Goal: Transaction & Acquisition: Purchase product/service

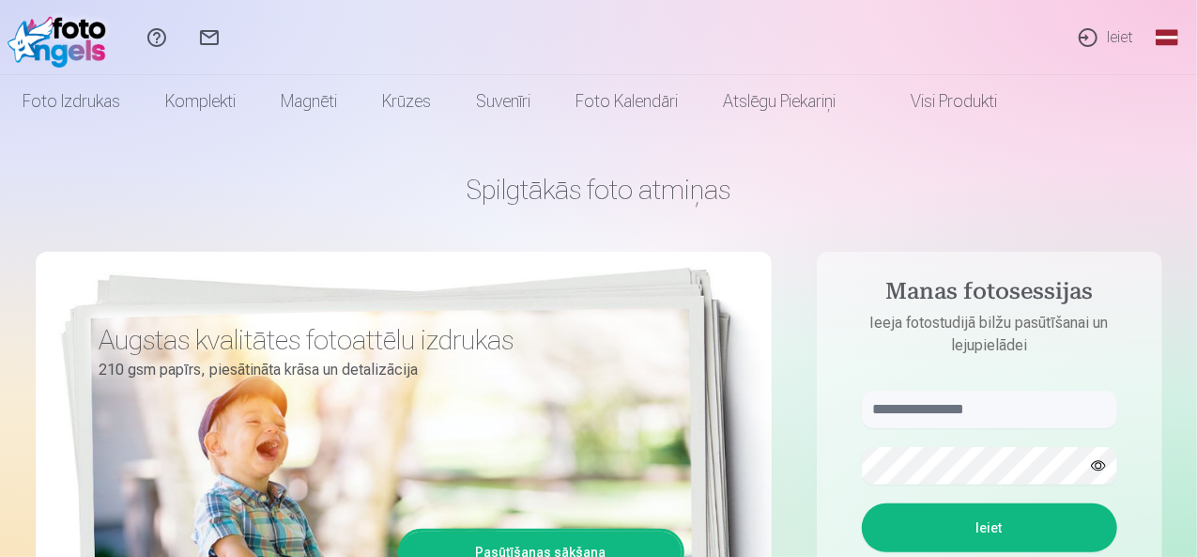
click at [20, 108] on nav "Foto izdrukas Augstas kvalitātes fotoattēlu izdrukas 210 gsm papīrs, piesātināt…" at bounding box center [598, 101] width 1197 height 53
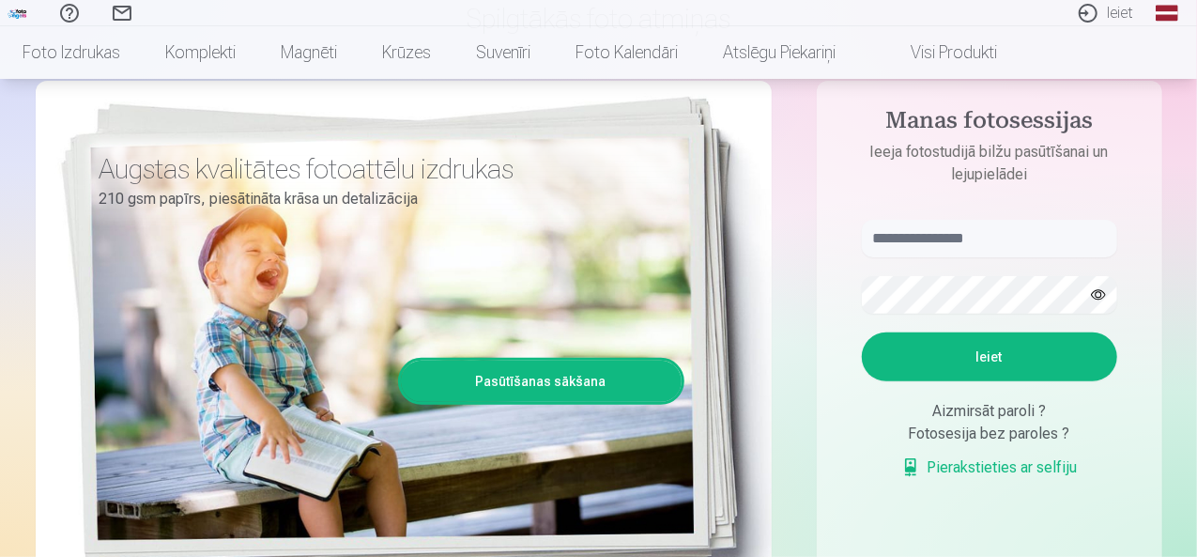
scroll to position [188, 0]
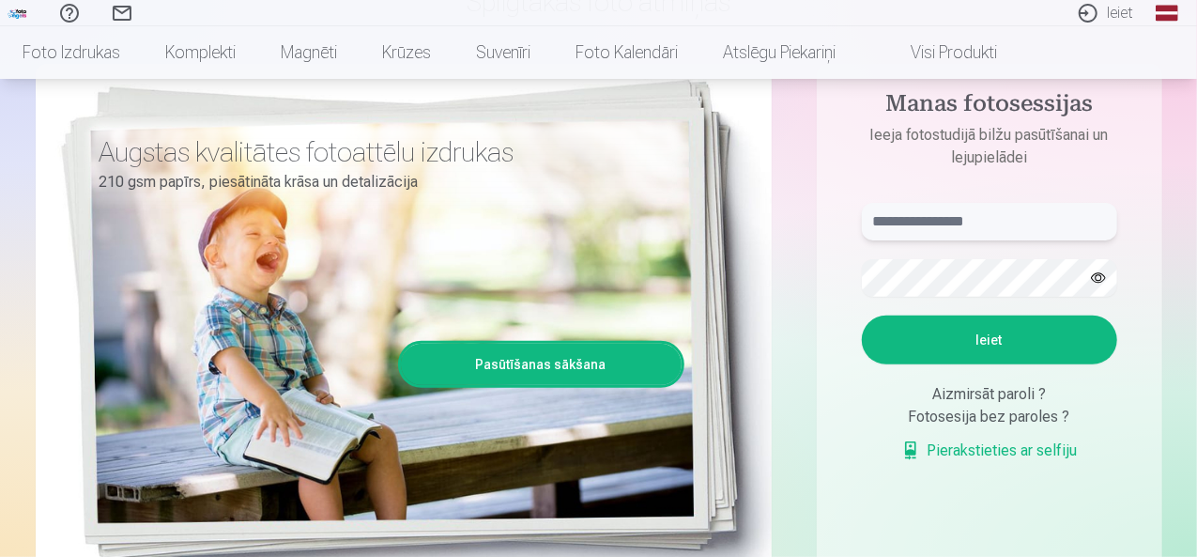
click at [951, 221] on input "text" at bounding box center [989, 222] width 255 height 38
type input "**********"
click at [953, 338] on button "Ieiet" at bounding box center [989, 339] width 255 height 49
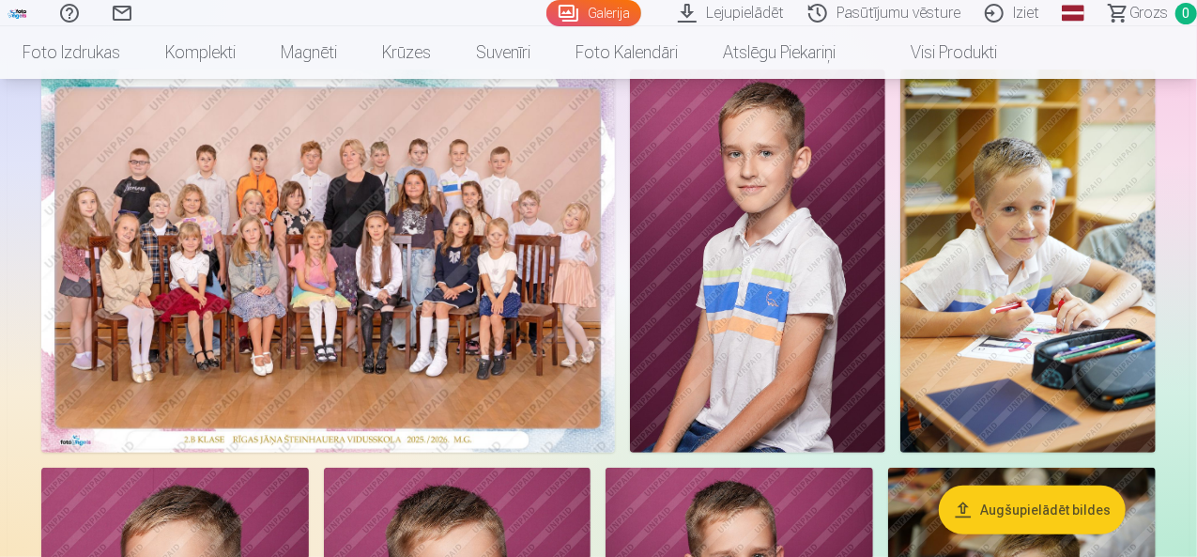
scroll to position [136, 0]
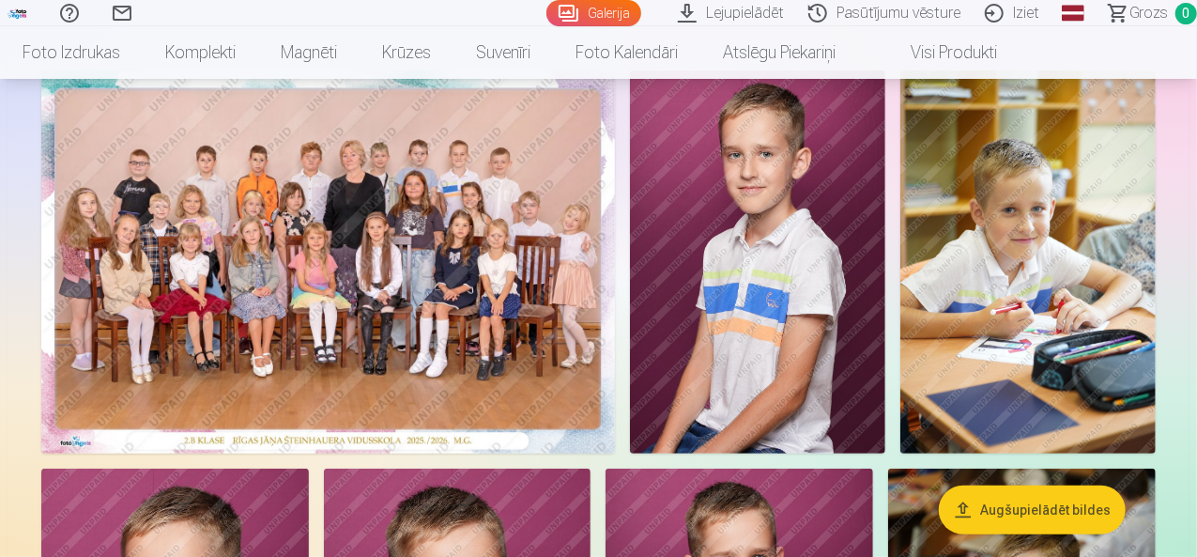
click at [550, 258] on img at bounding box center [327, 261] width 573 height 383
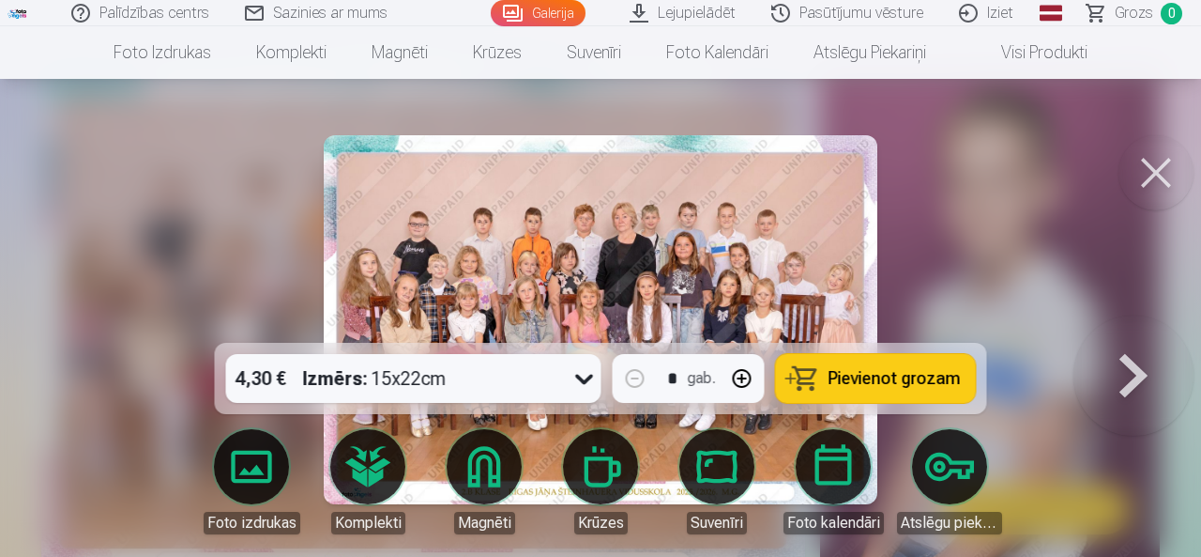
click at [573, 384] on icon at bounding box center [585, 378] width 30 height 30
click at [580, 380] on icon at bounding box center [584, 379] width 18 height 10
click at [908, 375] on span "Pievienot grozam" at bounding box center [895, 378] width 132 height 17
click at [1163, 166] on button at bounding box center [1156, 172] width 75 height 75
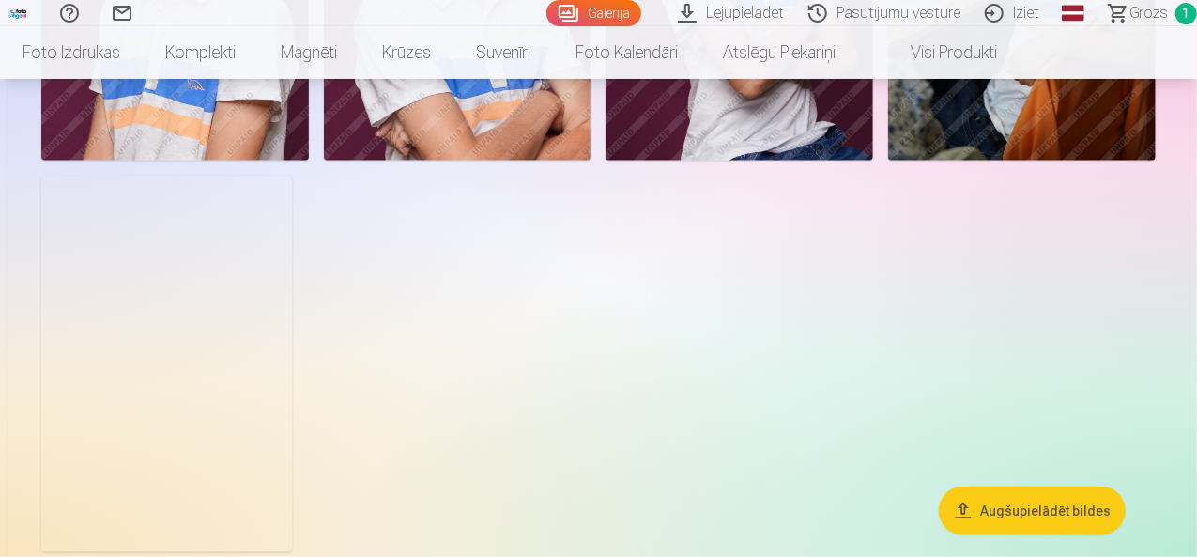
scroll to position [1126, 0]
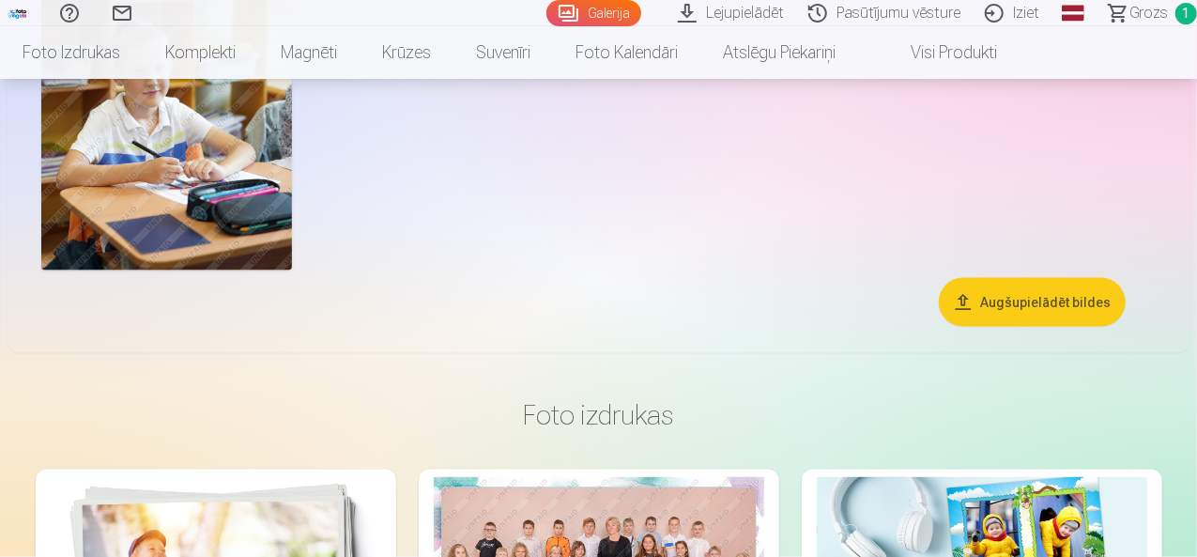
click at [292, 269] on img at bounding box center [166, 81] width 251 height 375
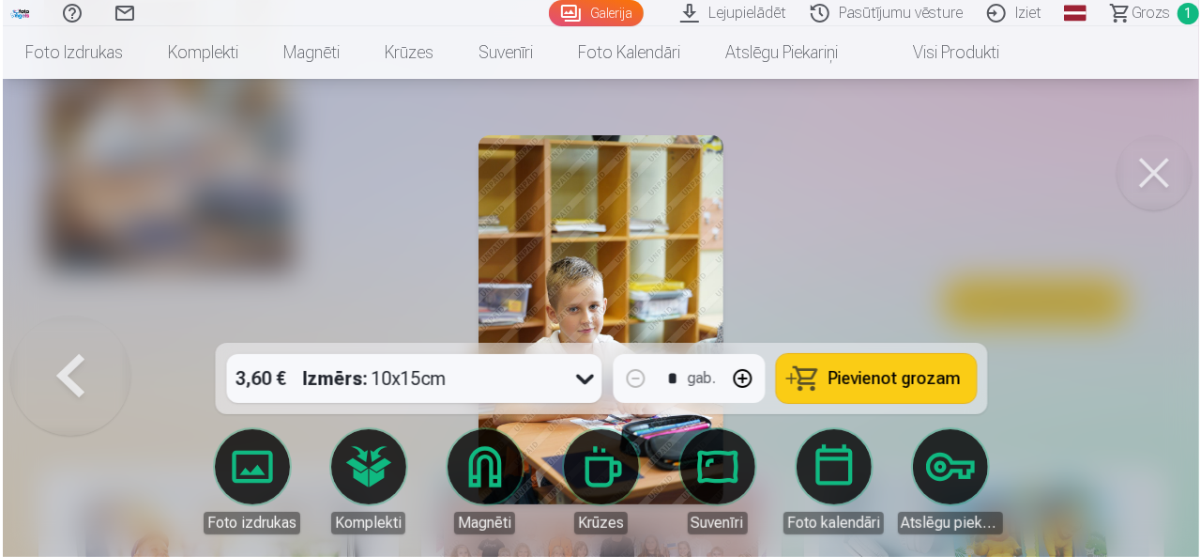
scroll to position [1128, 0]
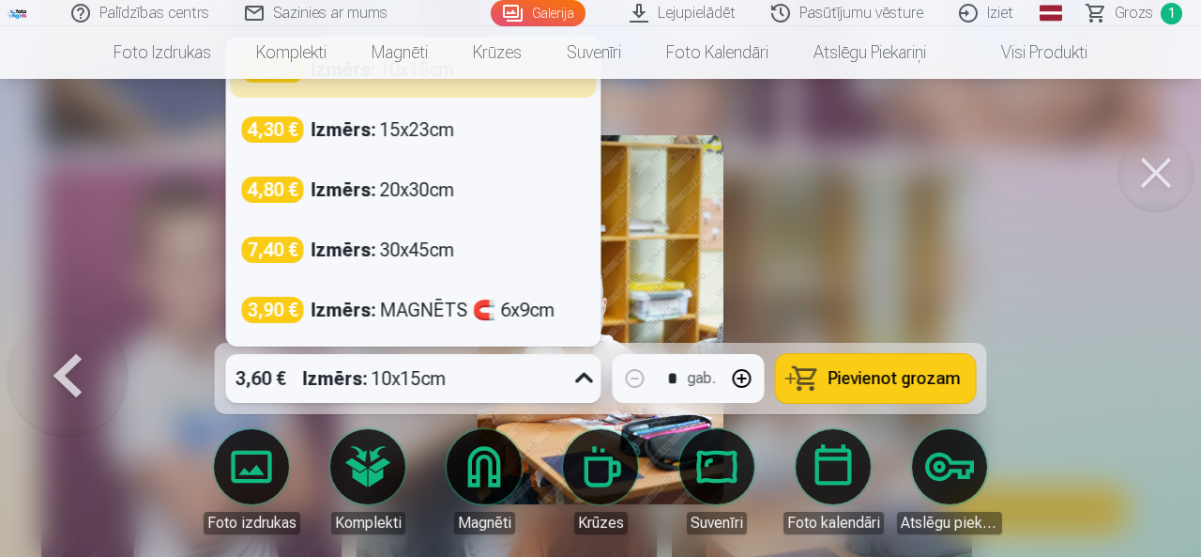
click at [593, 377] on icon at bounding box center [585, 378] width 30 height 30
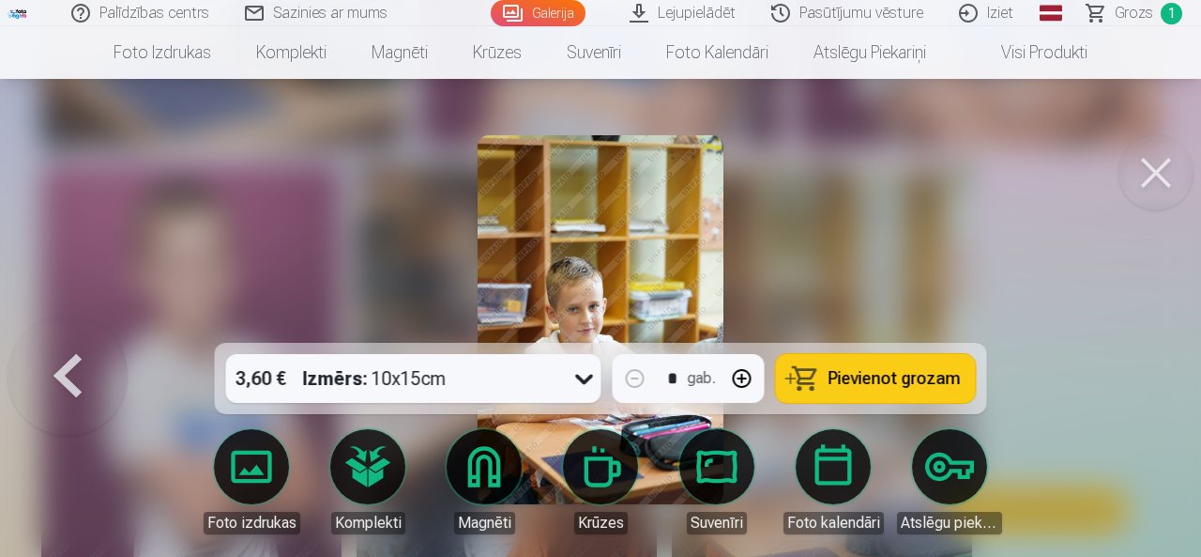
click at [1149, 177] on button at bounding box center [1156, 172] width 75 height 75
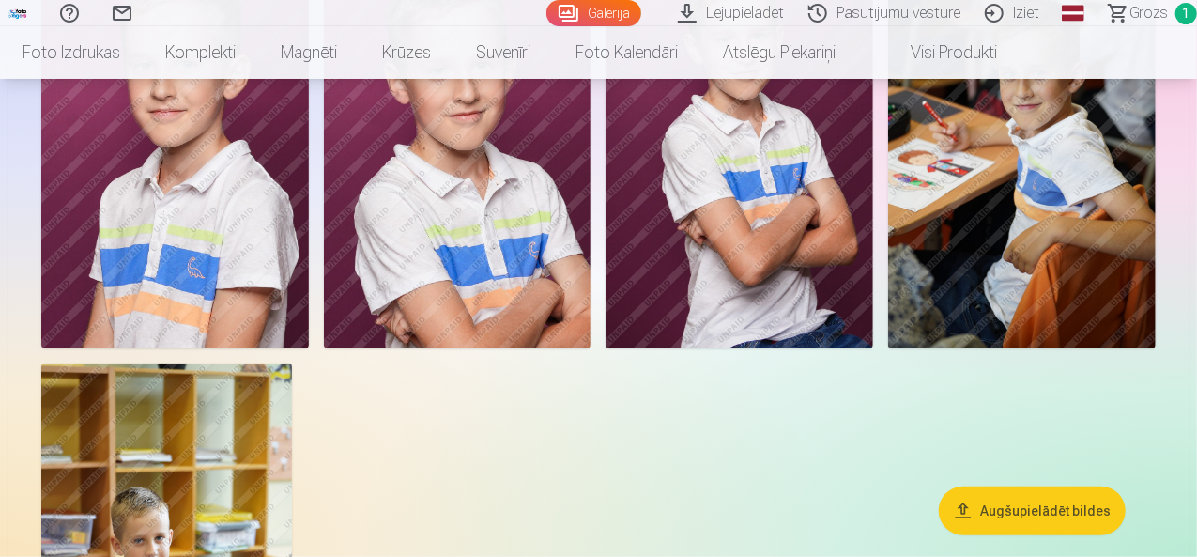
scroll to position [657, 0]
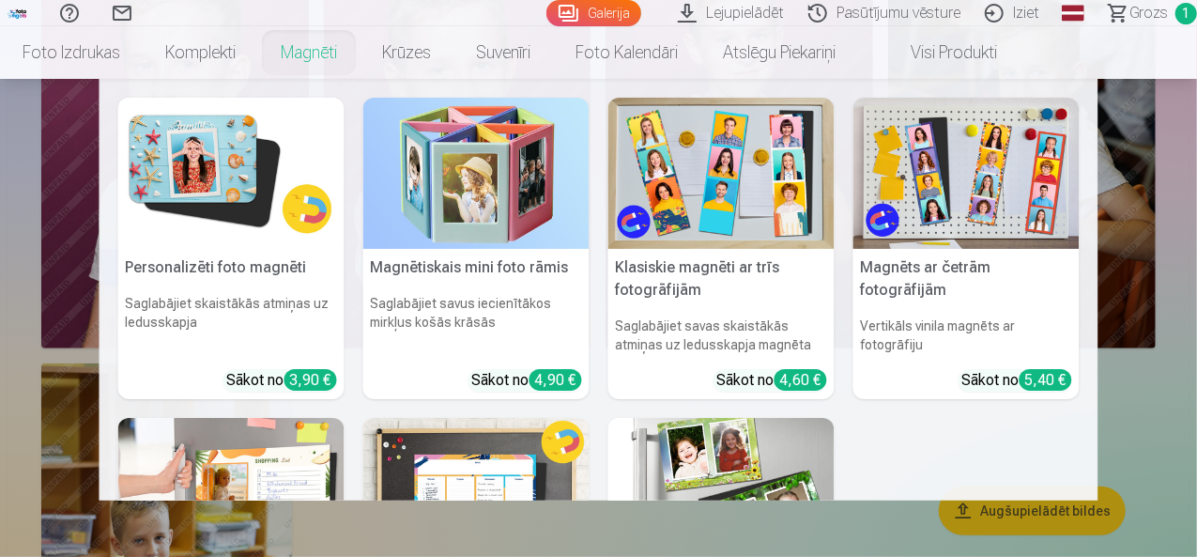
click at [359, 54] on link "Magnēti" at bounding box center [308, 52] width 101 height 53
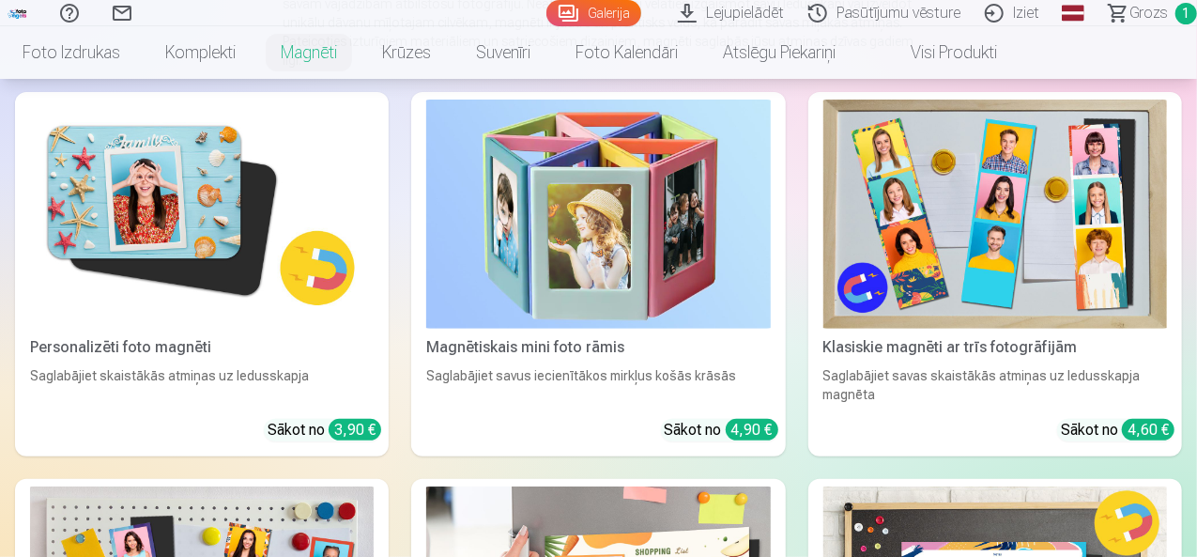
scroll to position [282, 0]
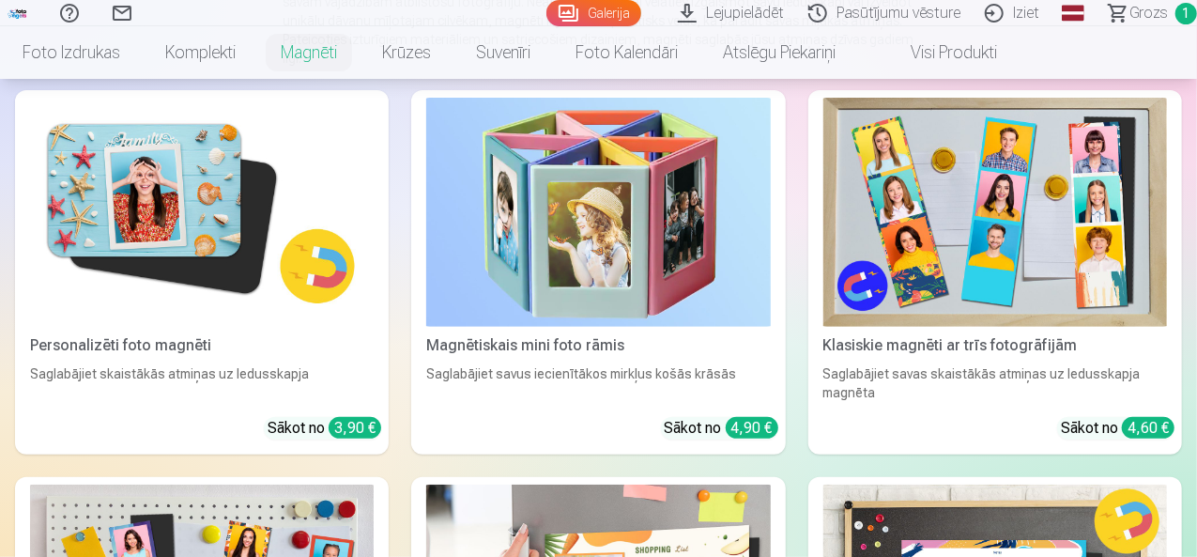
click at [122, 334] on div "Personalizēti foto magnēti" at bounding box center [202, 345] width 359 height 23
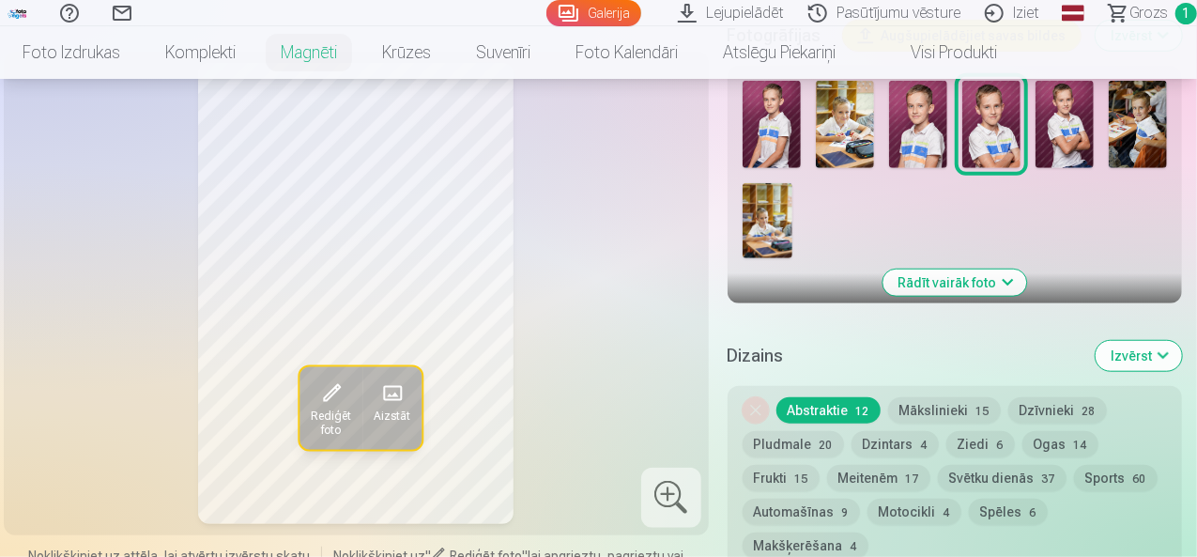
scroll to position [469, 0]
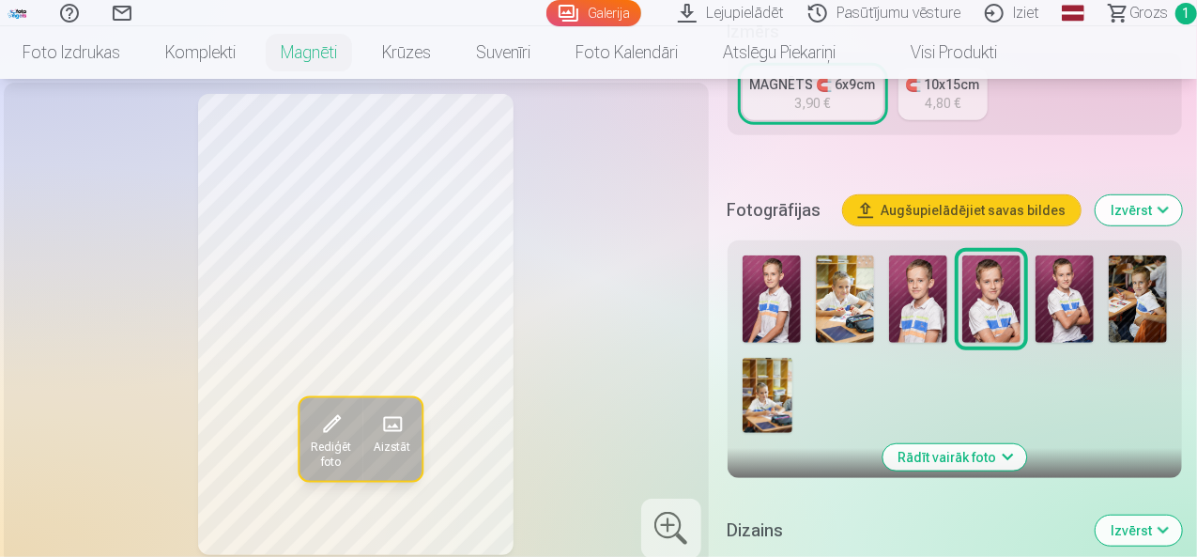
click at [930, 309] on img at bounding box center [918, 298] width 58 height 87
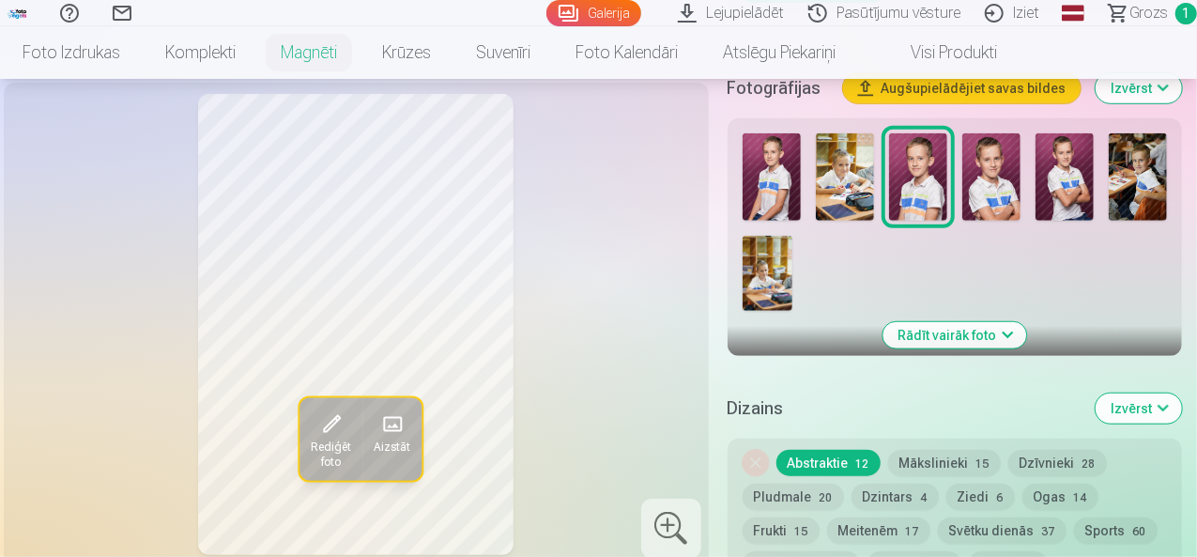
scroll to position [563, 0]
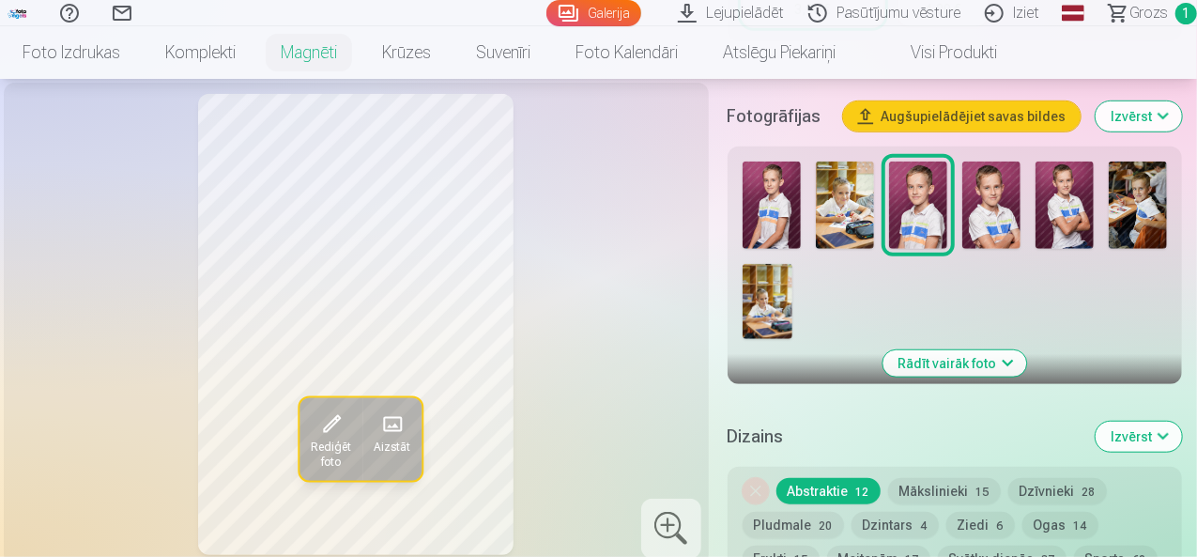
click at [939, 207] on img at bounding box center [918, 204] width 58 height 87
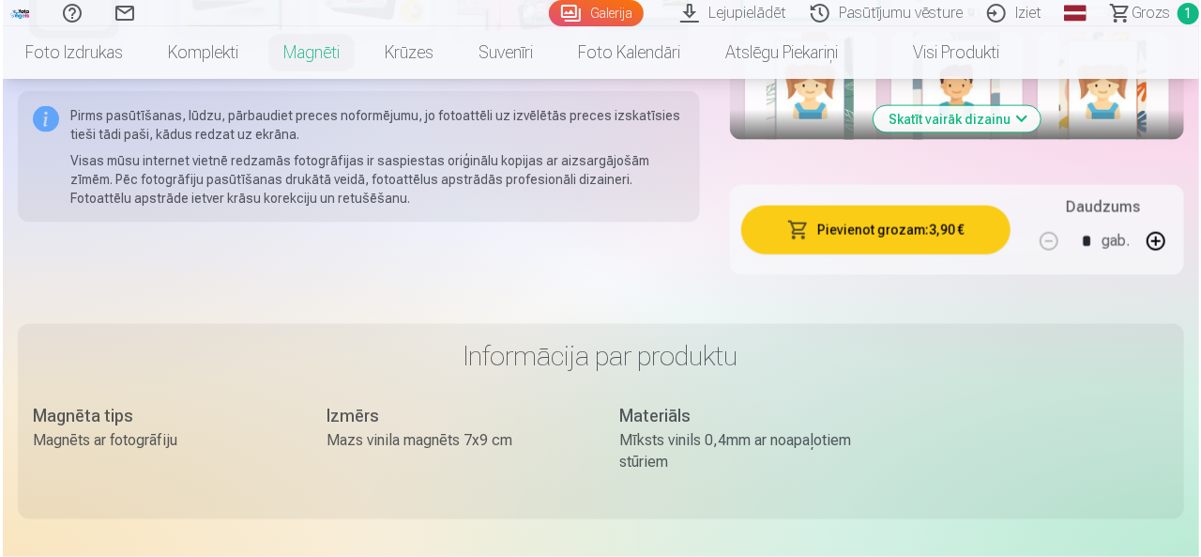
scroll to position [1314, 0]
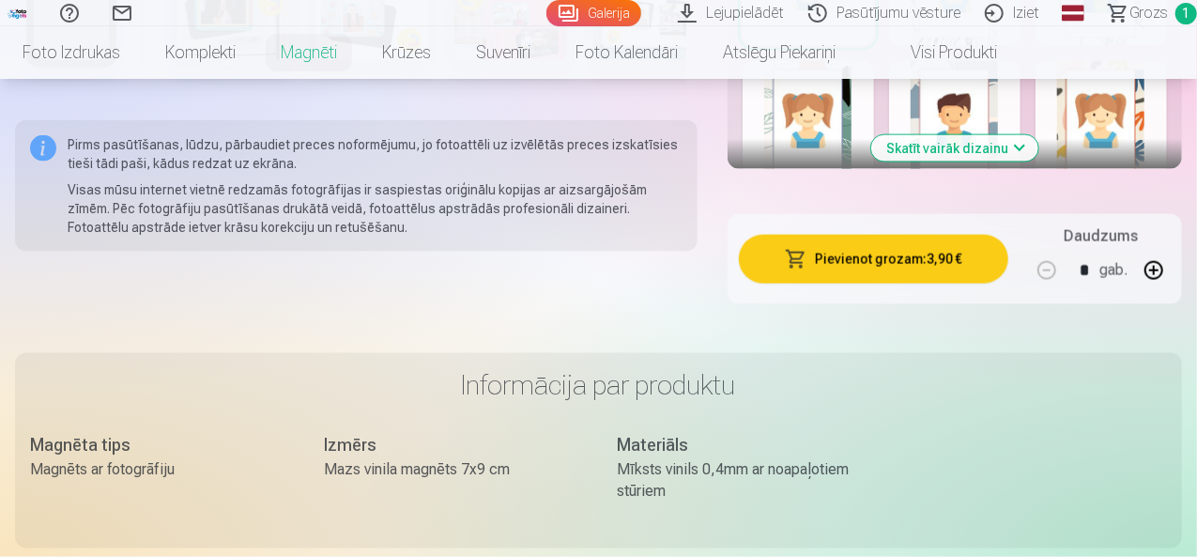
click at [843, 235] on button "Pievienot grozam : 3,90 €" at bounding box center [873, 259] width 269 height 49
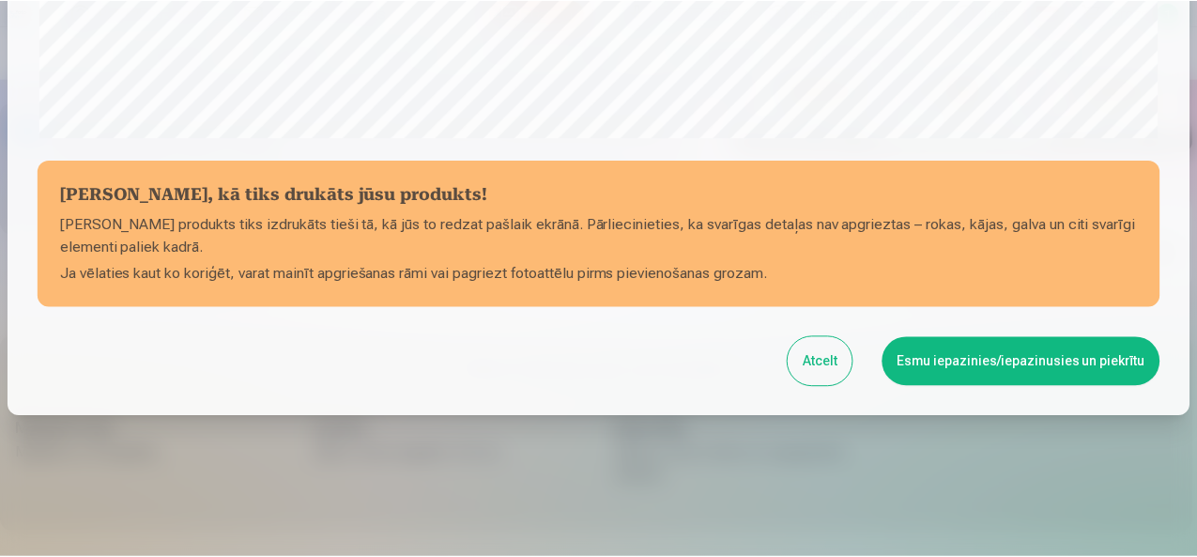
scroll to position [780, 0]
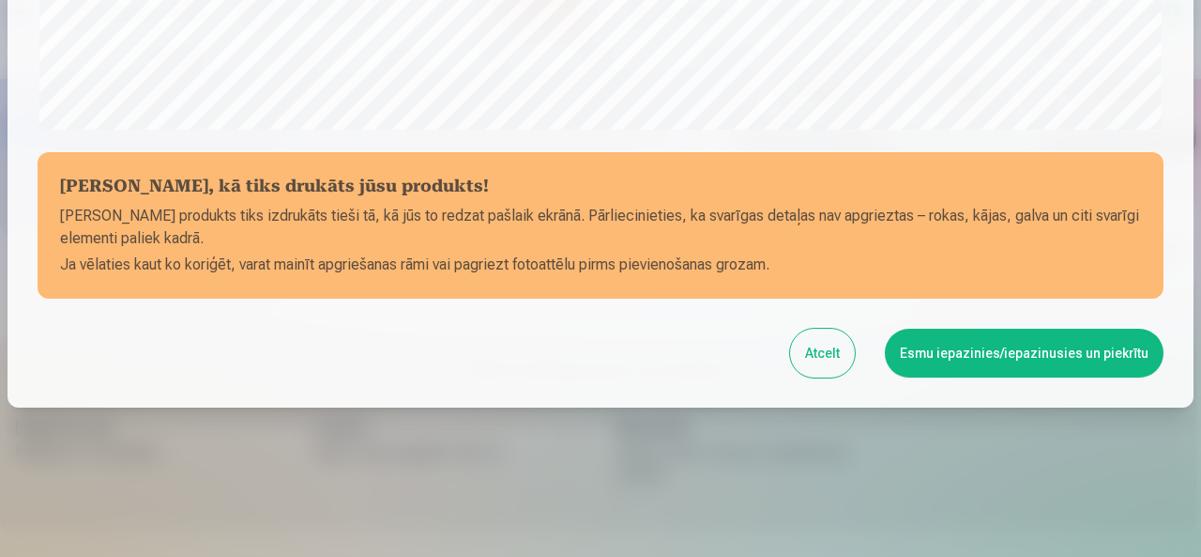
click at [1065, 351] on button "Esmu iepazinies/iepazinusies un piekrītu" at bounding box center [1024, 352] width 279 height 49
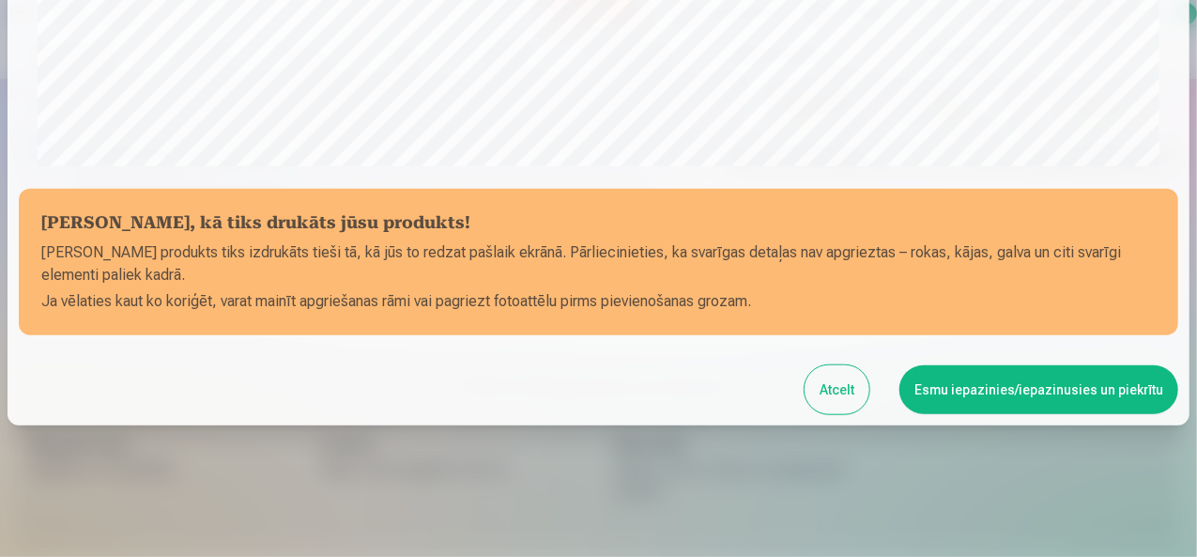
scroll to position [777, 0]
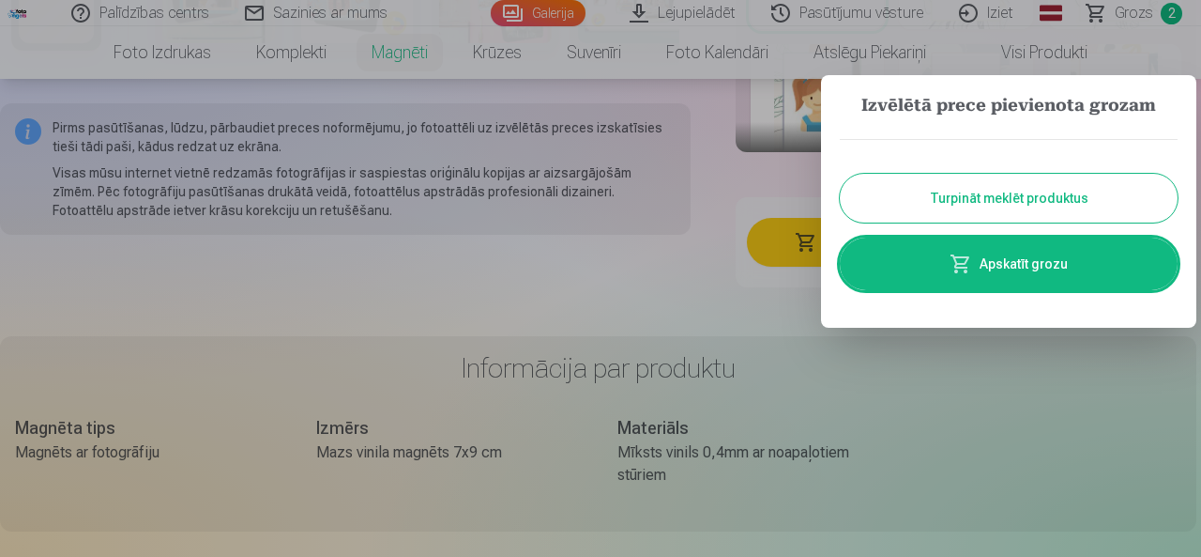
click at [972, 197] on button "Turpināt meklēt produktus" at bounding box center [1009, 198] width 338 height 49
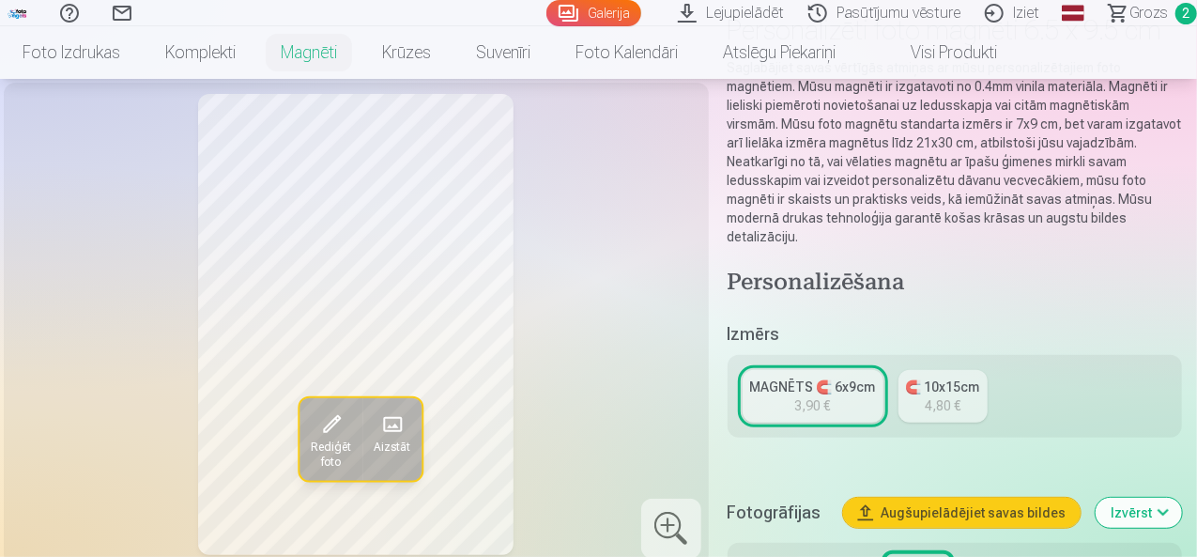
scroll to position [0, 0]
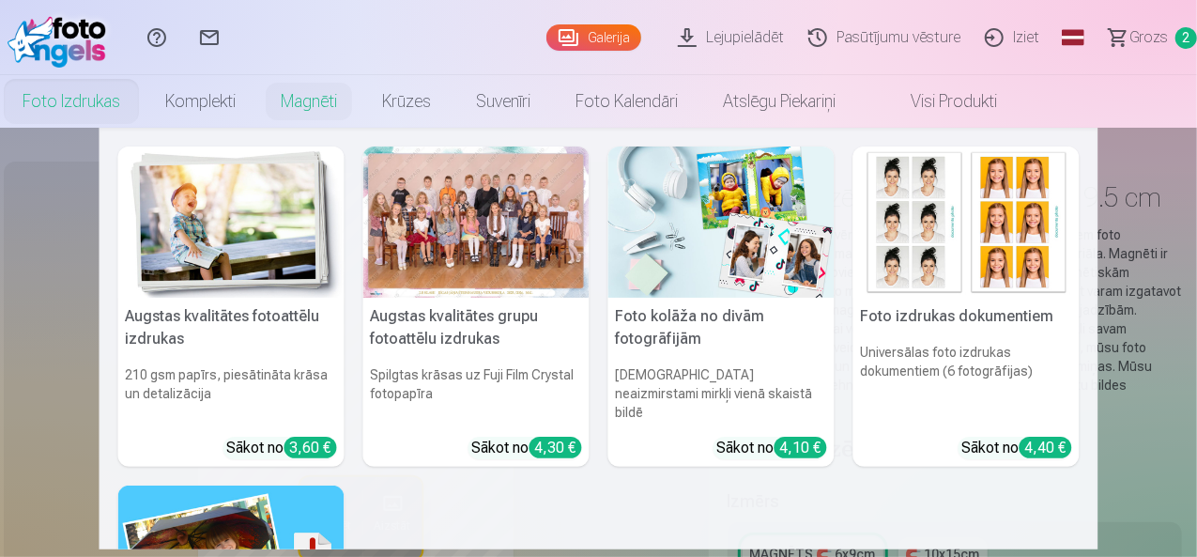
click at [130, 94] on link "Foto izdrukas" at bounding box center [71, 101] width 143 height 53
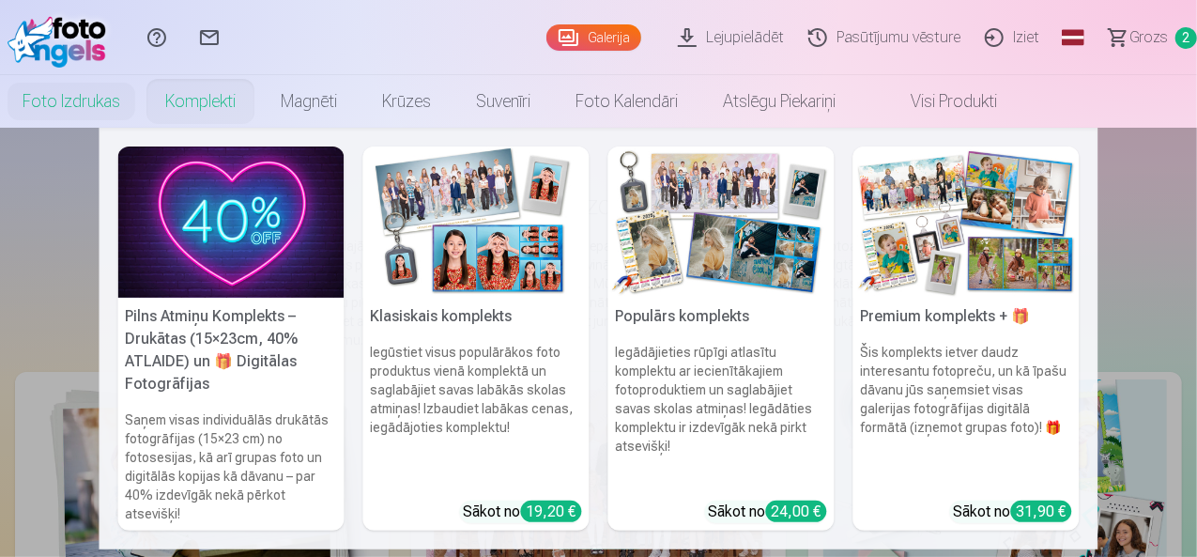
click at [235, 100] on link "Komplekti" at bounding box center [200, 101] width 115 height 53
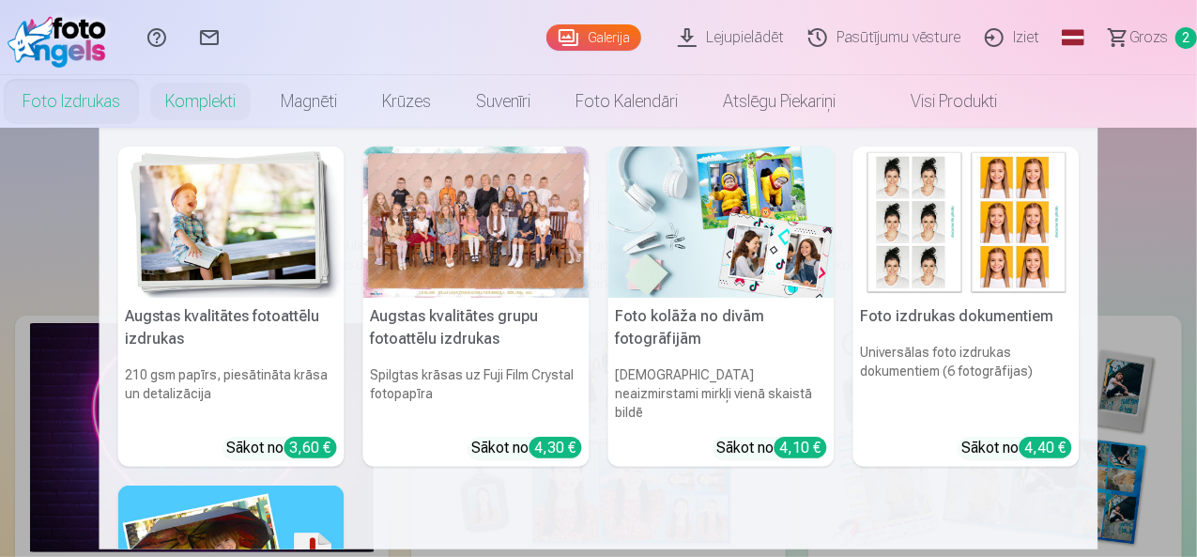
click at [121, 98] on link "Foto izdrukas" at bounding box center [71, 101] width 143 height 53
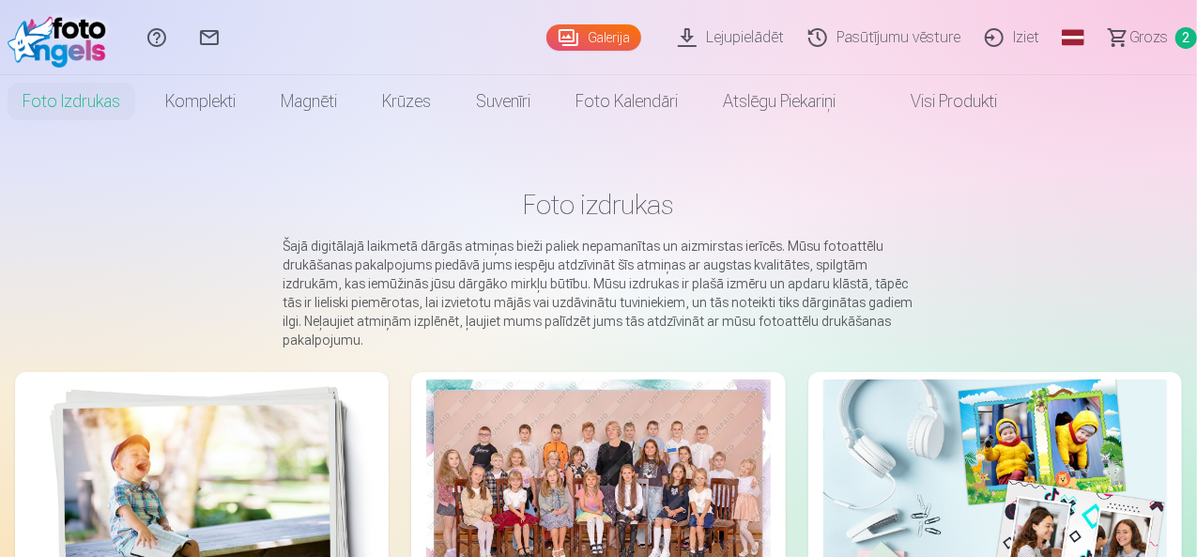
click at [426, 458] on div at bounding box center [597, 493] width 343 height 229
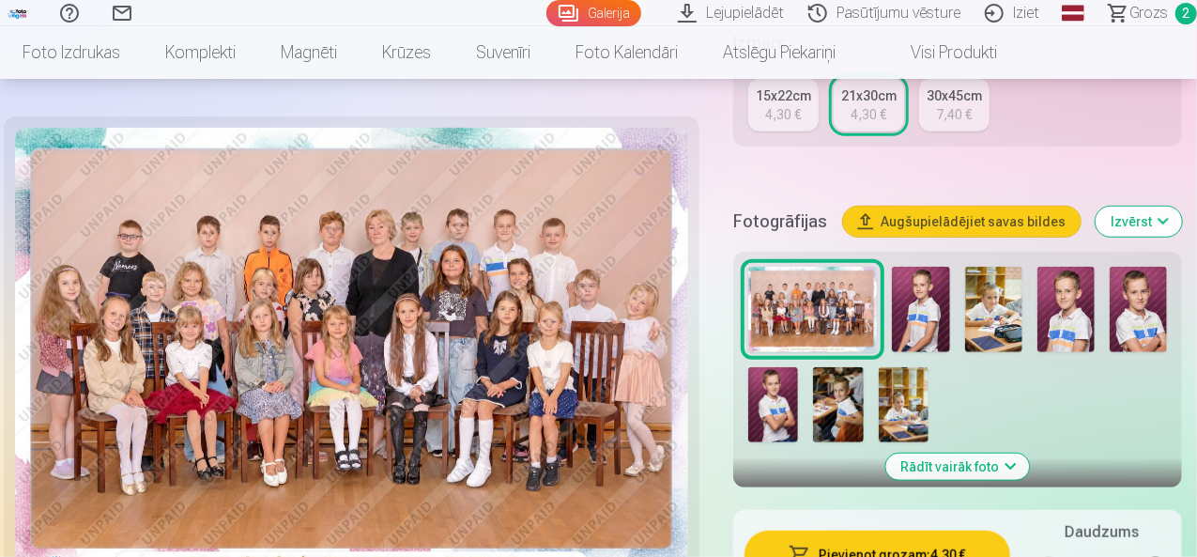
scroll to position [469, 0]
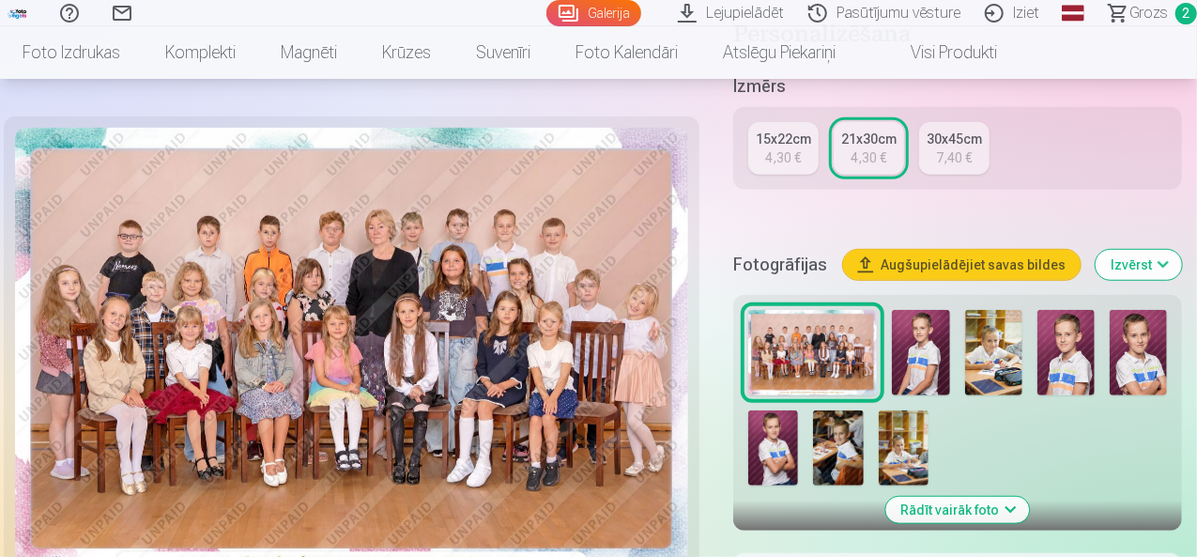
click at [1077, 330] on img at bounding box center [1065, 353] width 57 height 86
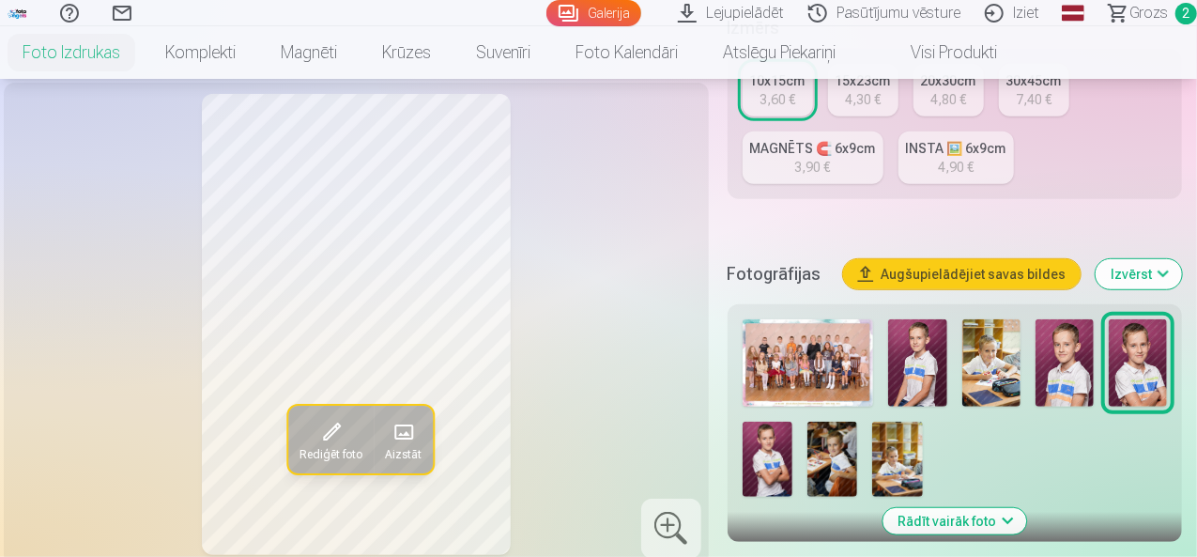
scroll to position [657, 0]
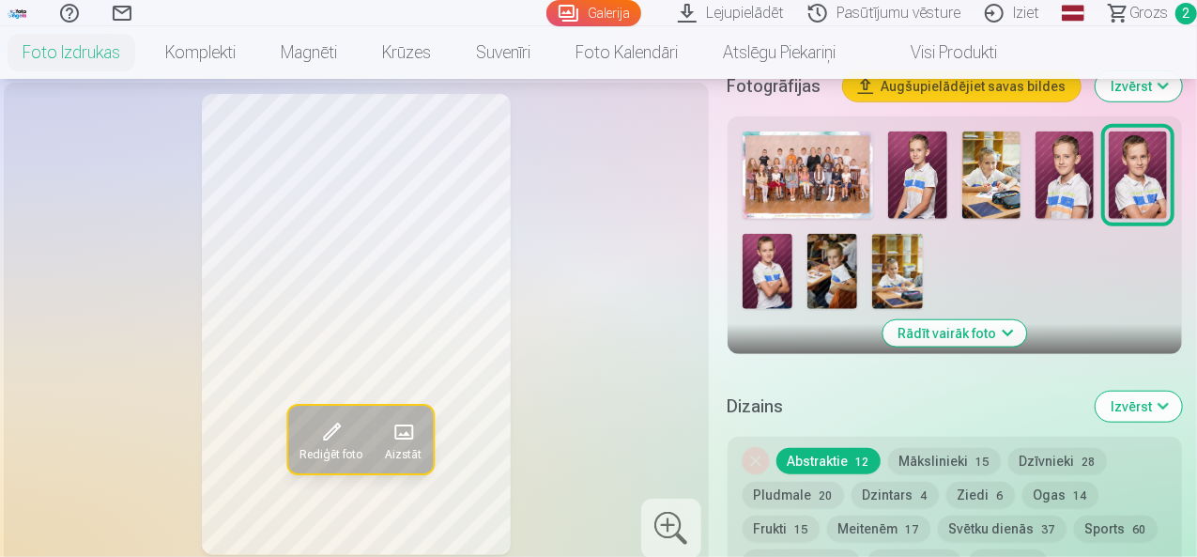
click at [1091, 152] on img at bounding box center [1064, 174] width 58 height 87
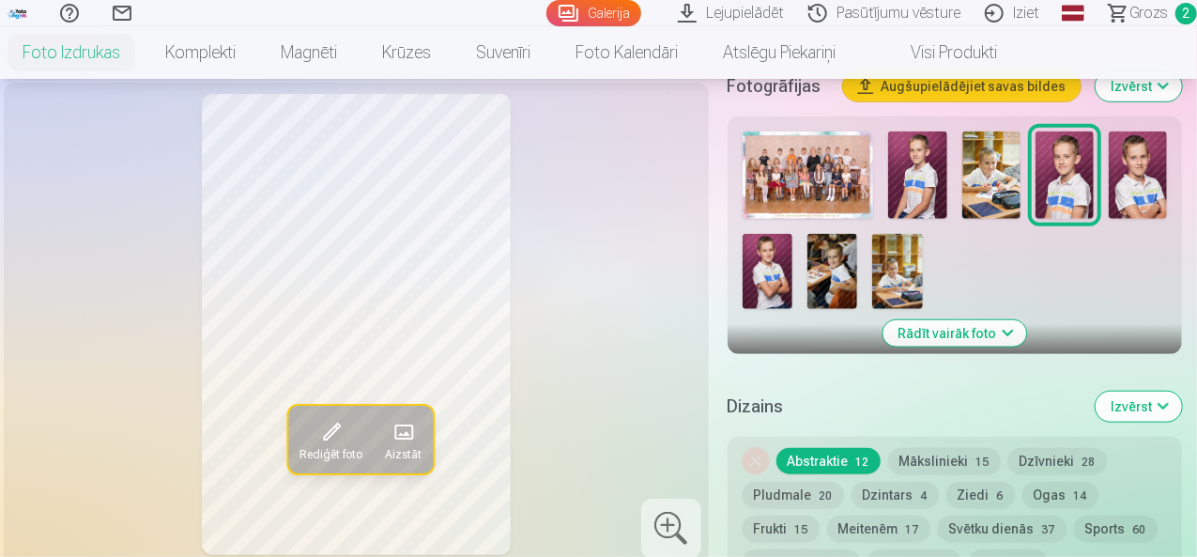
click at [793, 481] on button "Pludmale 20" at bounding box center [792, 494] width 101 height 26
click at [817, 448] on button "Abstraktie 12" at bounding box center [828, 461] width 104 height 26
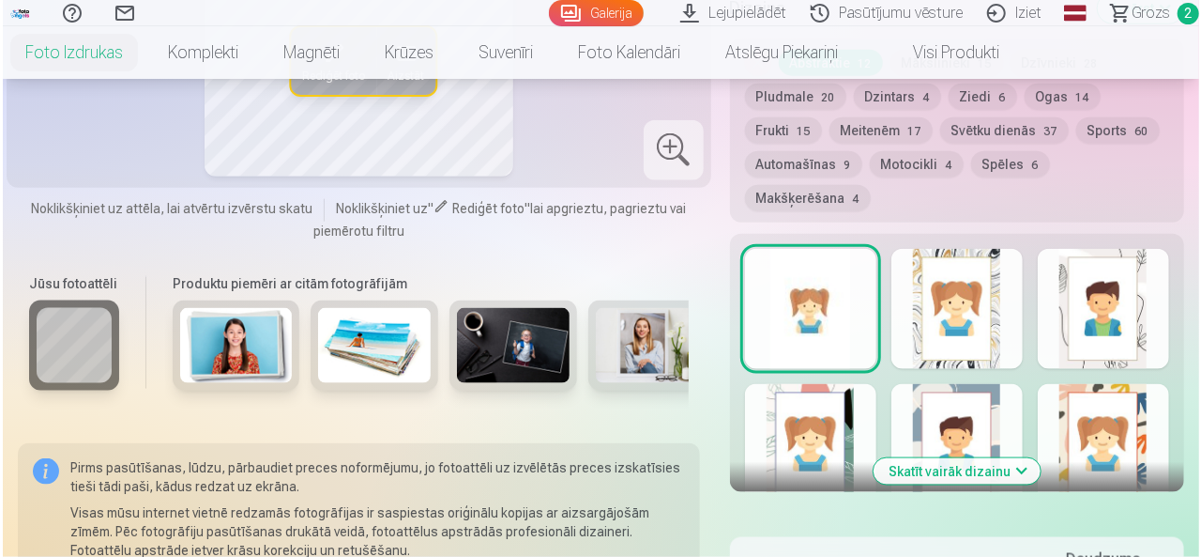
scroll to position [1220, 0]
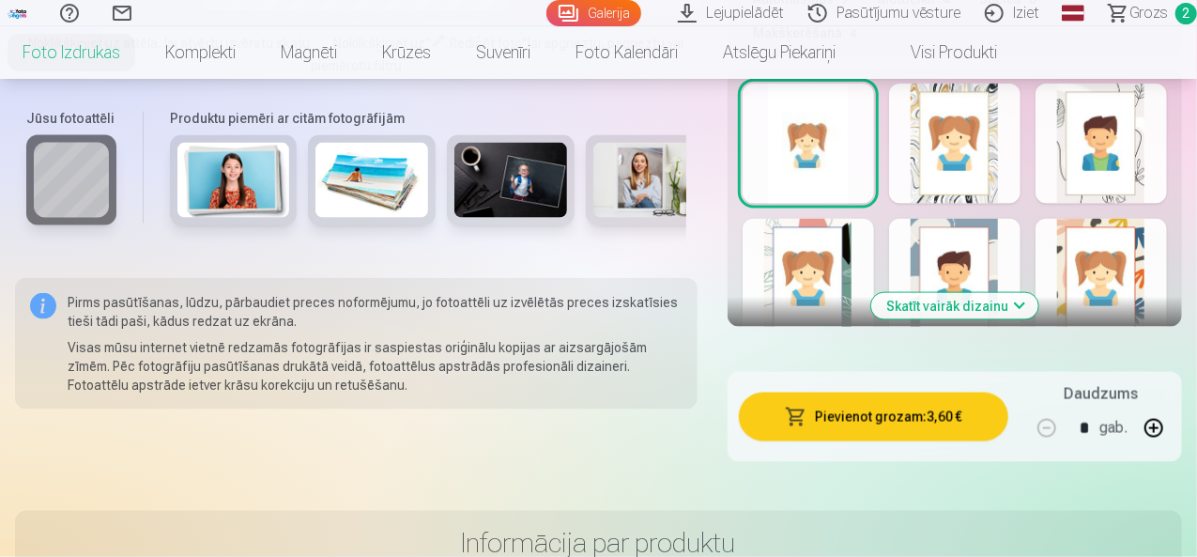
click at [1175, 405] on button "button" at bounding box center [1153, 427] width 45 height 45
type input "*"
click at [875, 392] on button "Pievienot grozam : 7,20 €" at bounding box center [873, 416] width 269 height 49
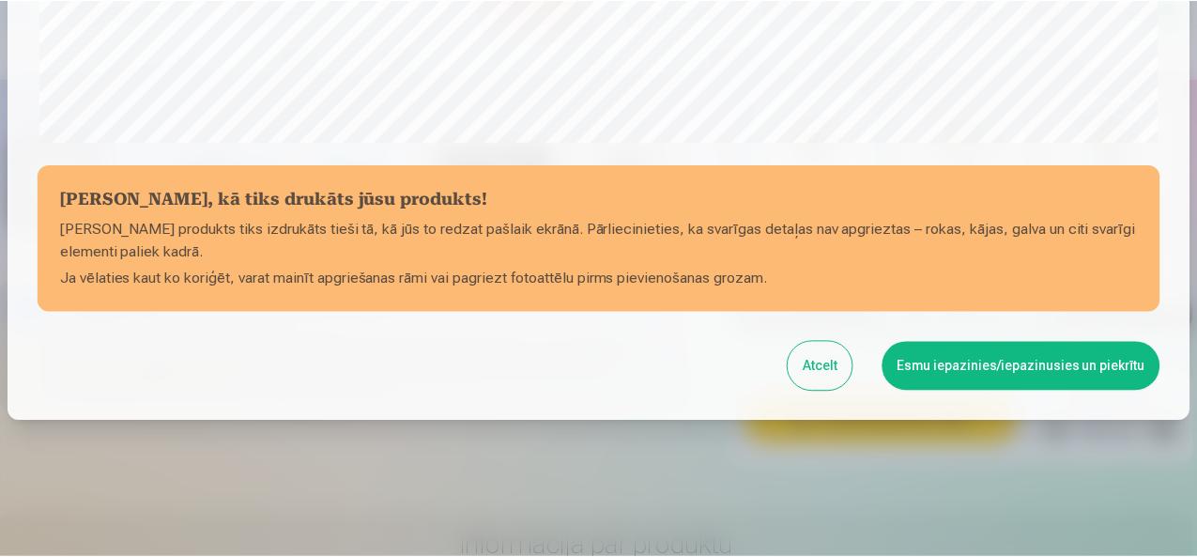
scroll to position [780, 0]
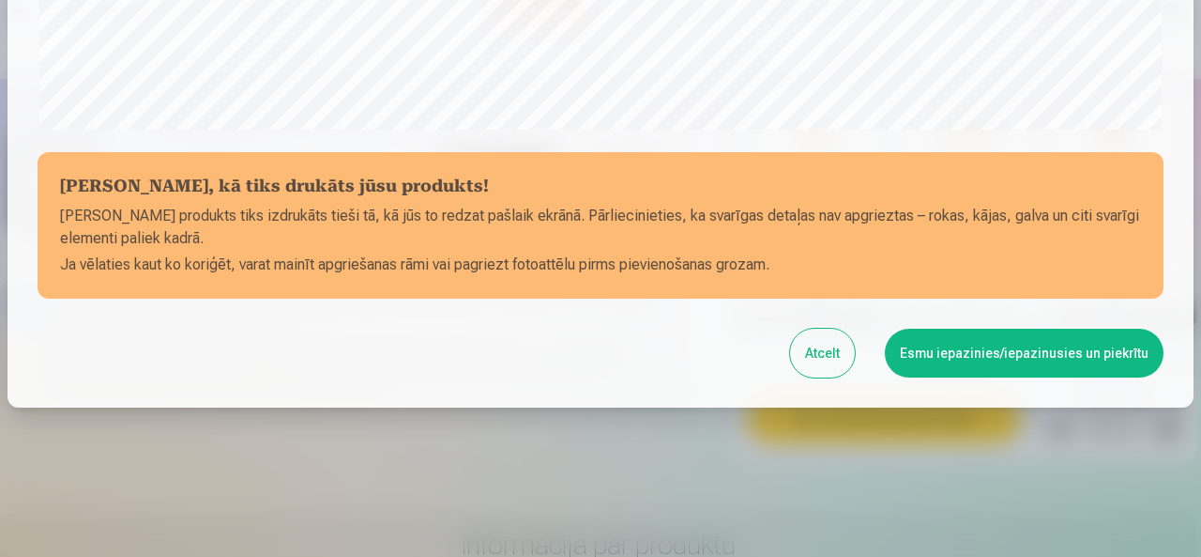
click at [993, 358] on button "Esmu iepazinies/iepazinusies un piekrītu" at bounding box center [1024, 352] width 279 height 49
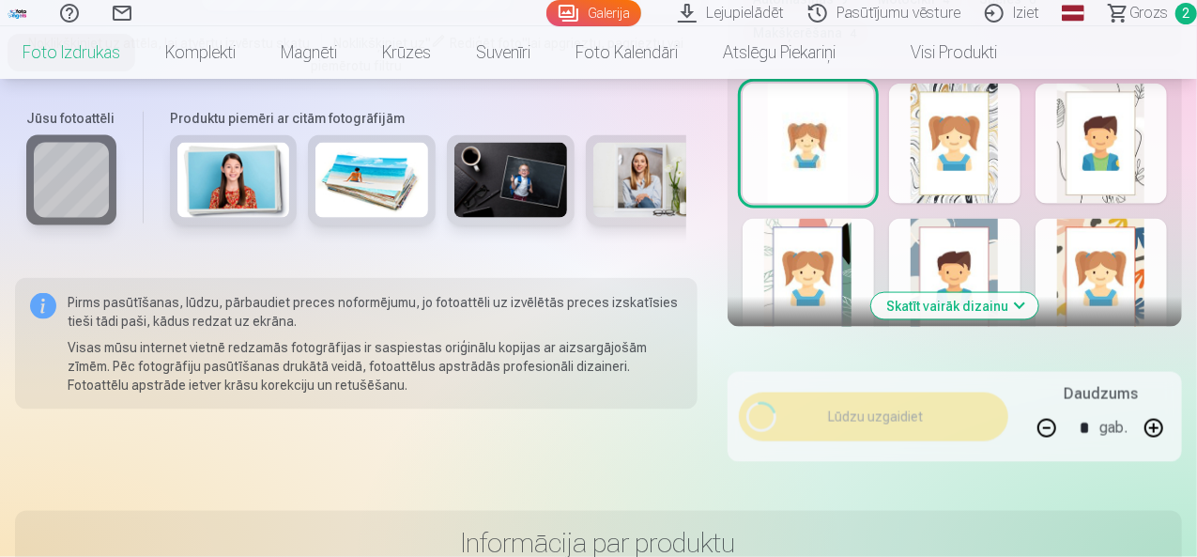
scroll to position [777, 0]
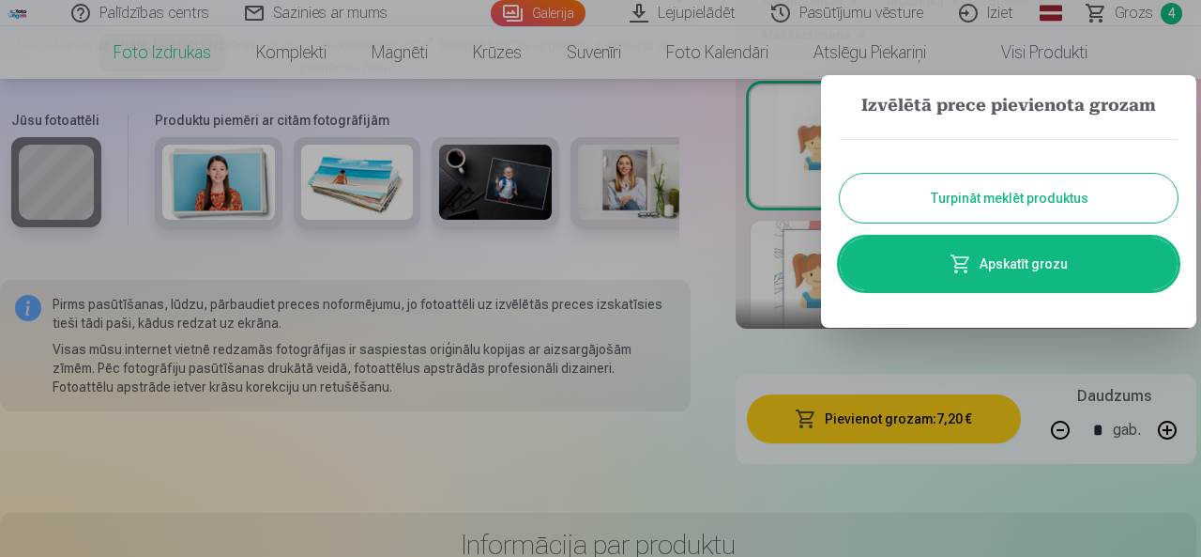
click at [965, 186] on button "Turpināt meklēt produktus" at bounding box center [1009, 198] width 338 height 49
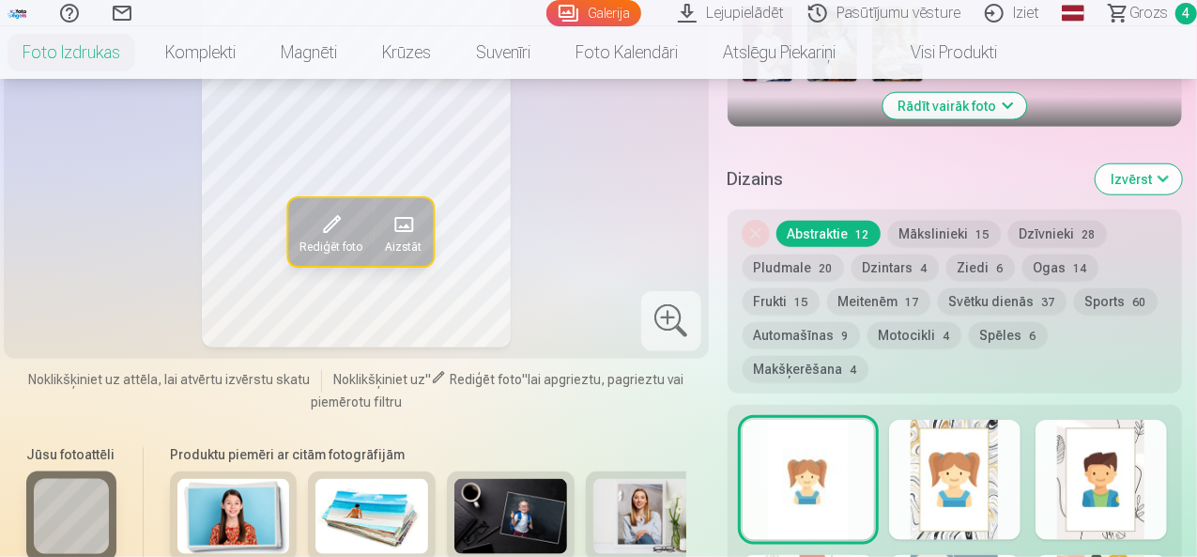
scroll to position [751, 0]
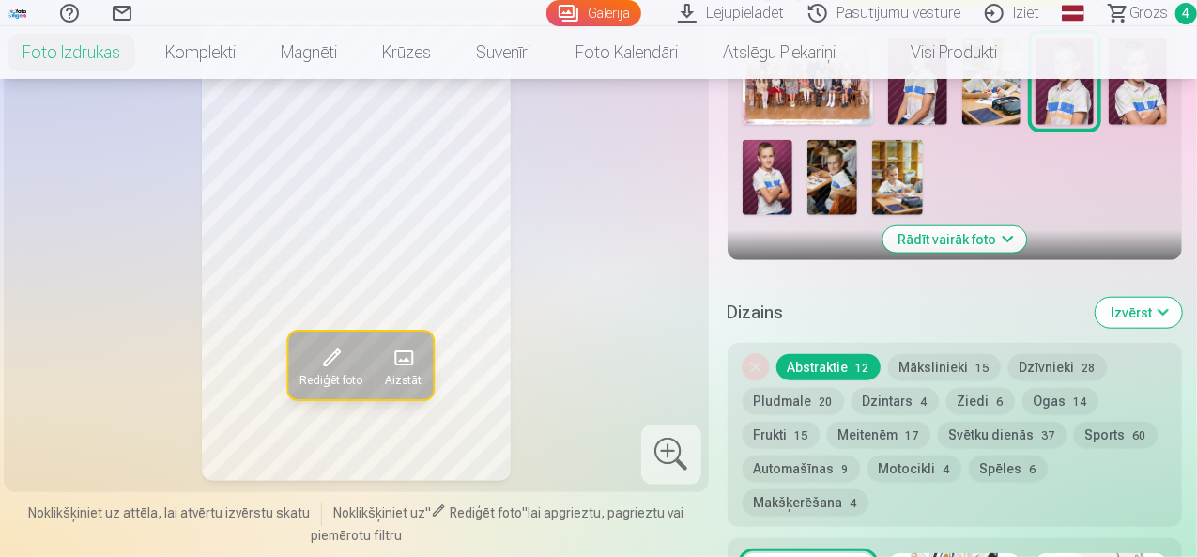
click at [1144, 15] on span "Grozs" at bounding box center [1148, 13] width 38 height 23
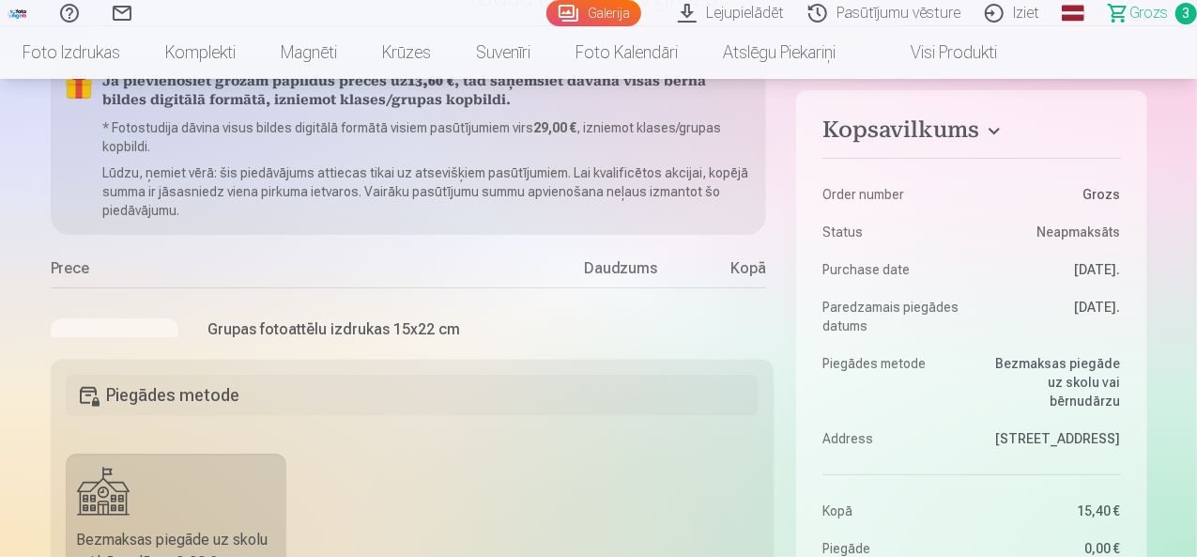
scroll to position [188, 0]
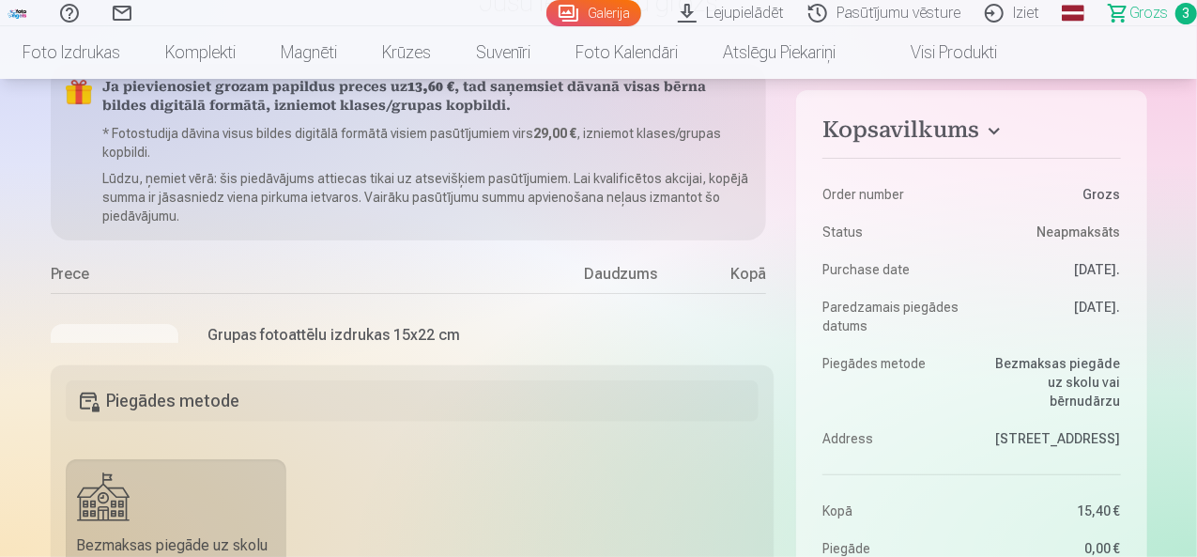
click at [993, 136] on h4 "Kopsavilkums" at bounding box center [971, 133] width 298 height 34
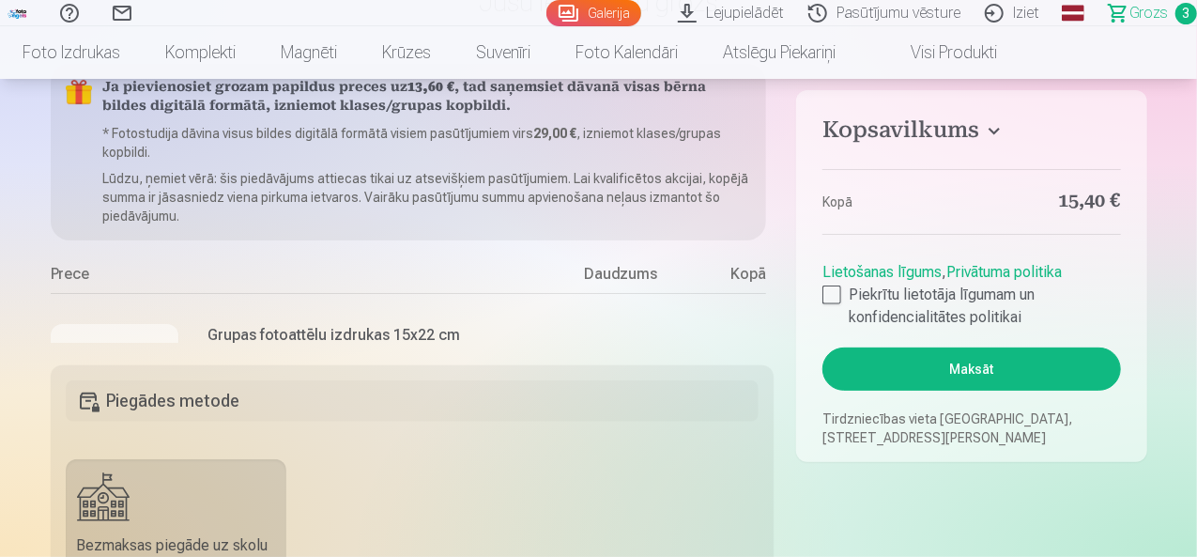
click at [993, 136] on h4 "Kopsavilkums" at bounding box center [971, 133] width 298 height 34
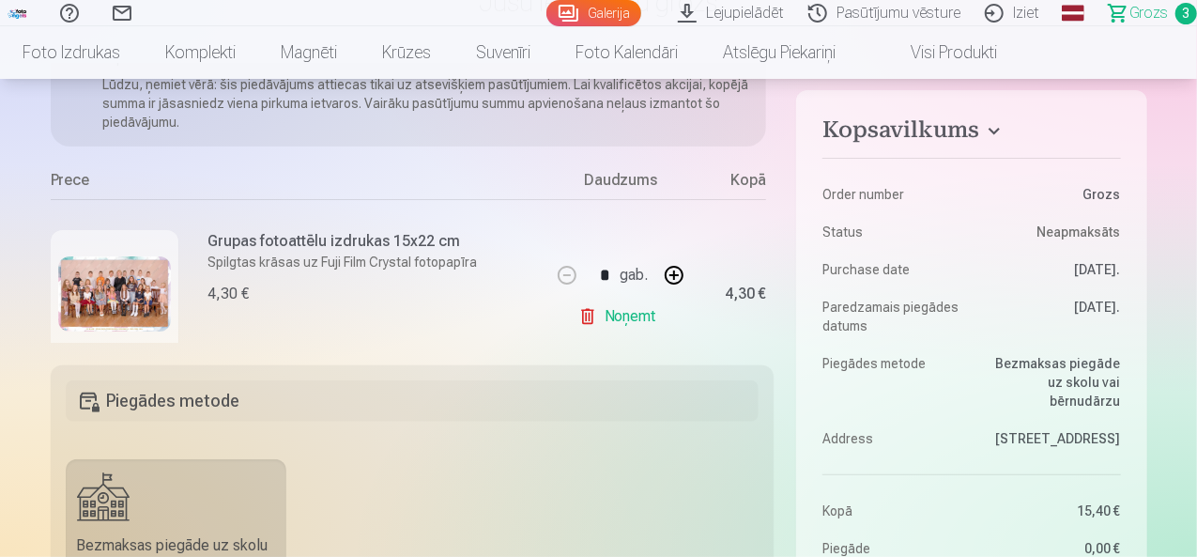
scroll to position [282, 0]
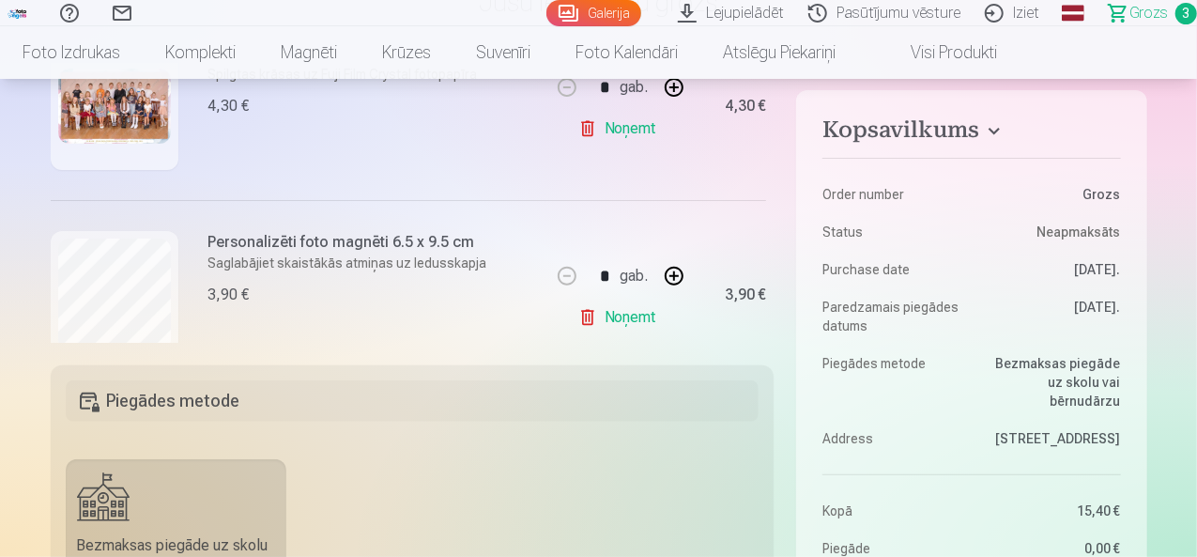
click at [664, 270] on button "button" at bounding box center [673, 275] width 45 height 45
type input "*"
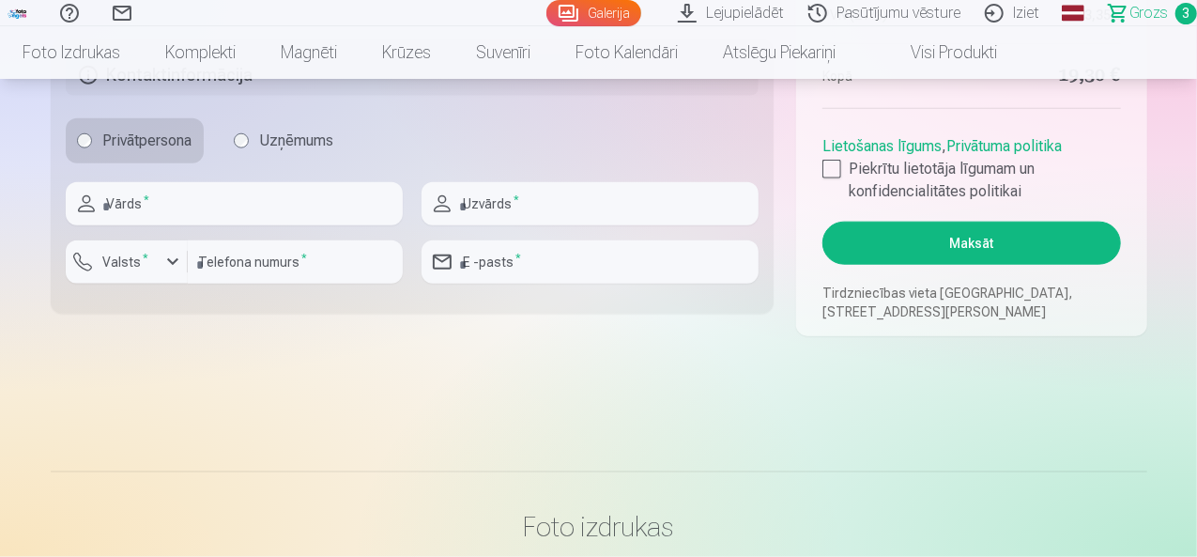
scroll to position [1032, 0]
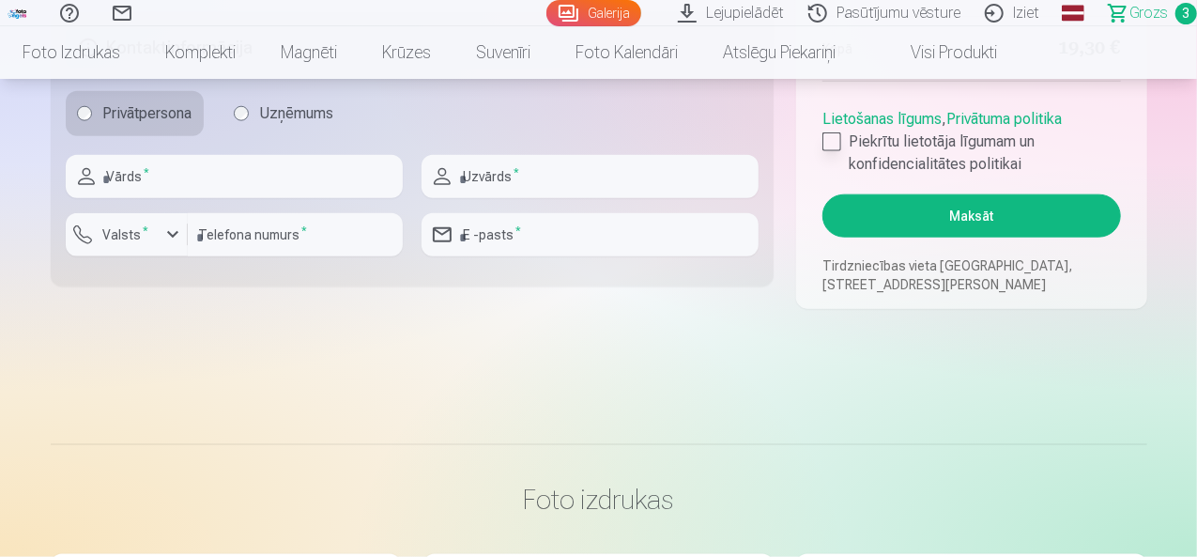
click at [833, 144] on div at bounding box center [831, 141] width 19 height 19
click at [985, 224] on button "Maksāt" at bounding box center [971, 215] width 298 height 43
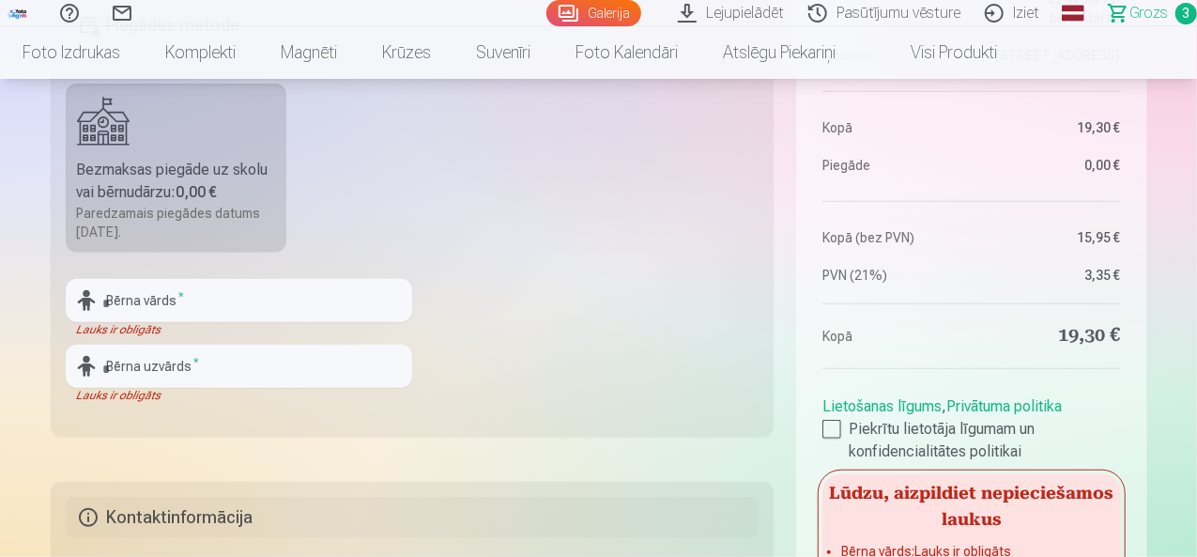
scroll to position [563, 0]
click at [236, 301] on input "text" at bounding box center [239, 300] width 346 height 43
type input "******"
click at [236, 357] on input "text" at bounding box center [239, 365] width 346 height 43
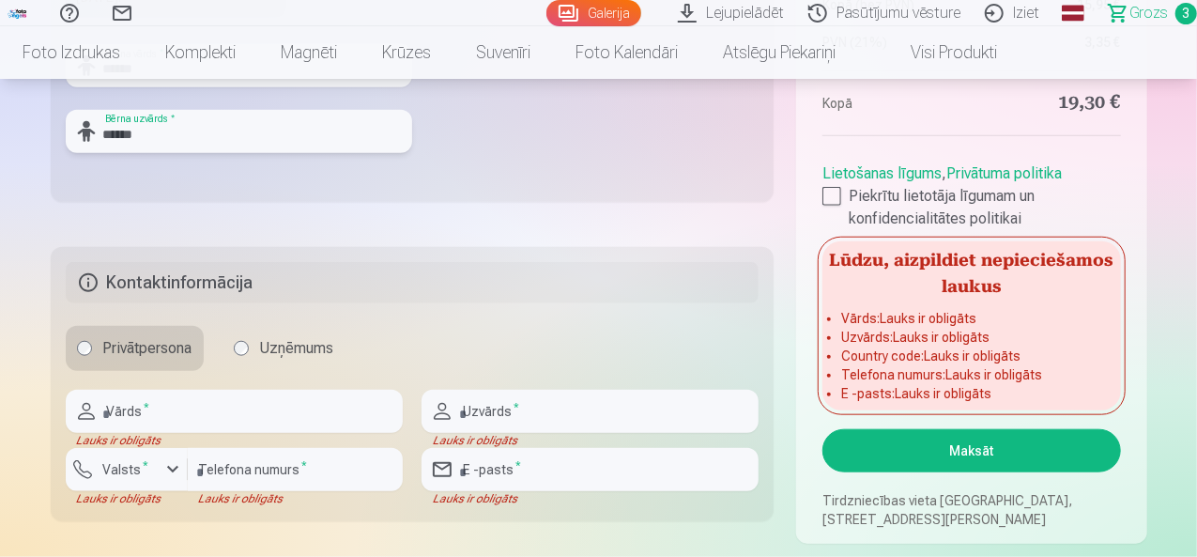
scroll to position [845, 0]
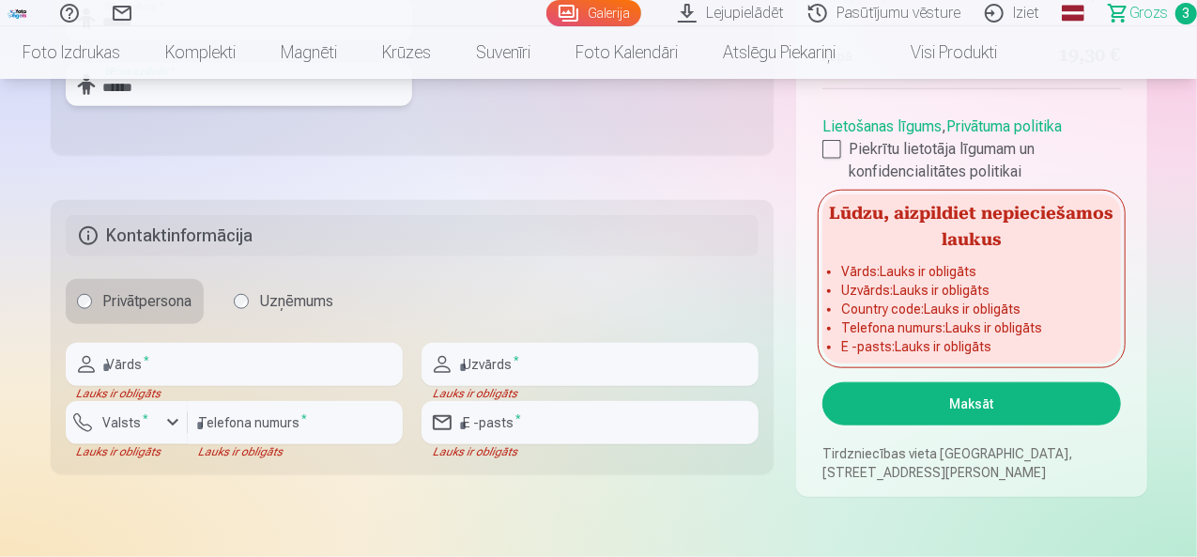
type input "******"
click at [192, 361] on input "text" at bounding box center [234, 364] width 337 height 43
type input "****"
type input "******"
type input "********"
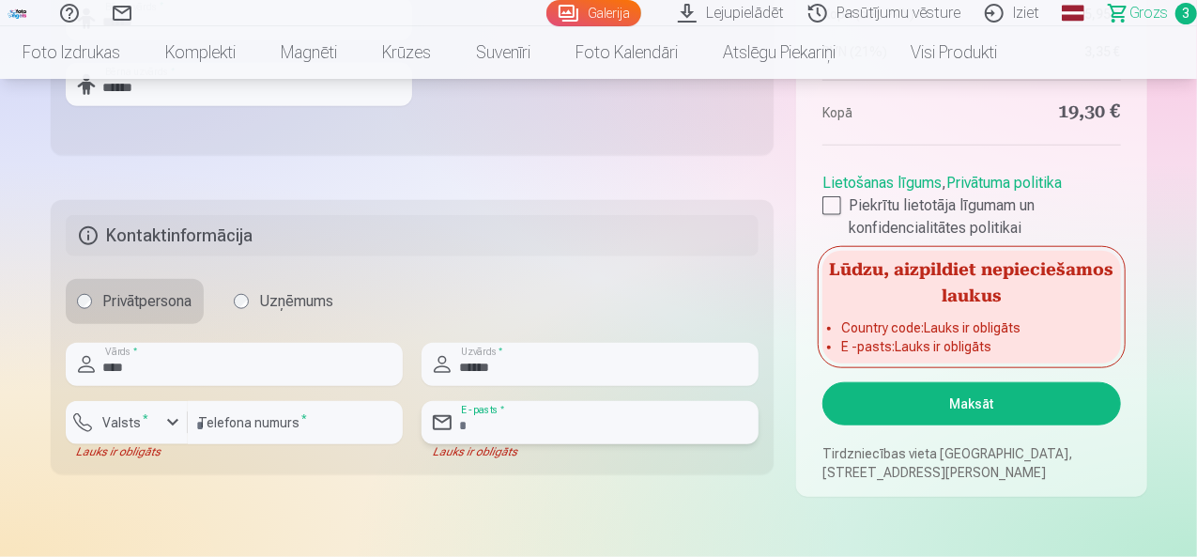
click at [571, 425] on input "email" at bounding box center [589, 422] width 337 height 43
type input "**********"
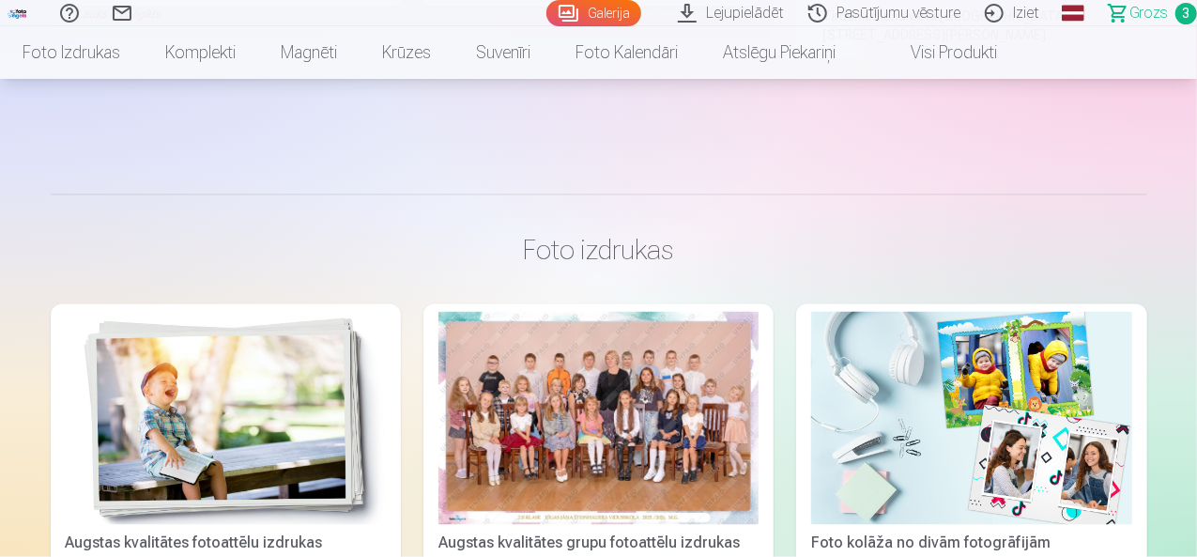
scroll to position [1032, 0]
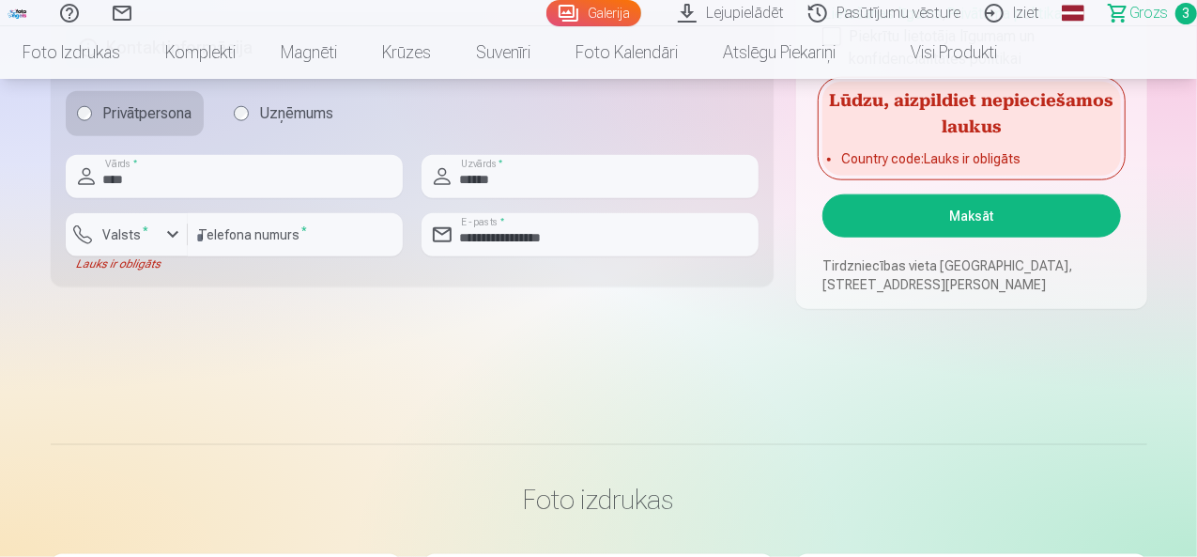
click at [974, 217] on button "Maksāt" at bounding box center [971, 215] width 298 height 43
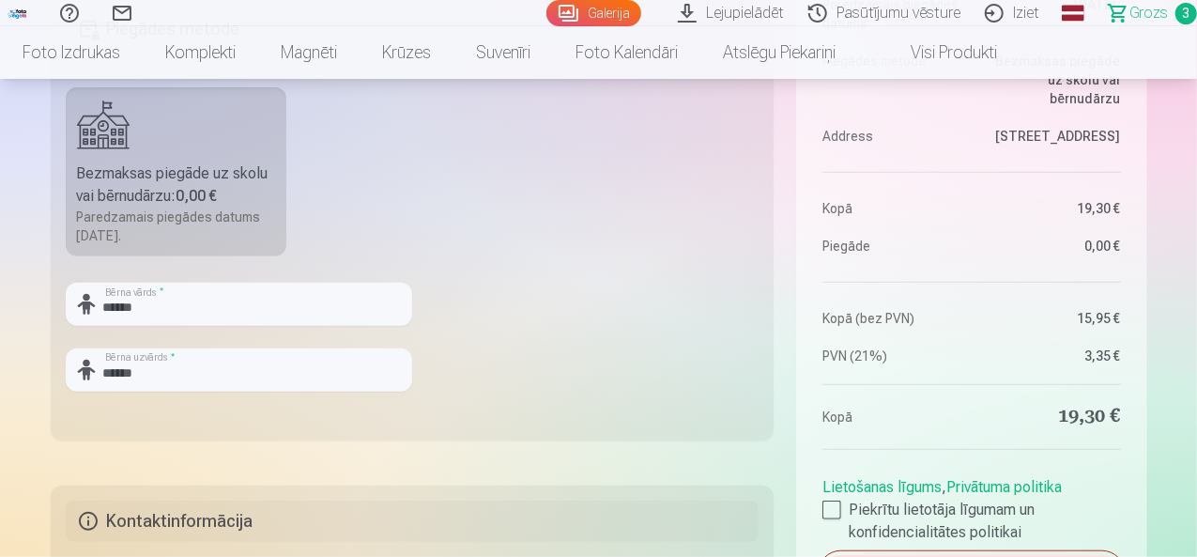
scroll to position [563, 0]
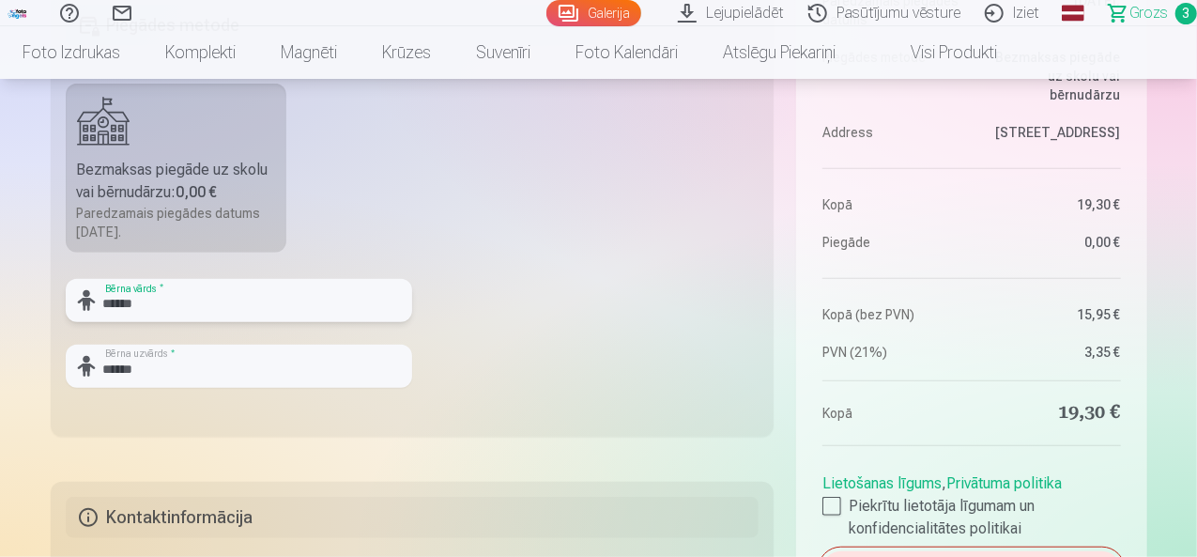
click at [240, 291] on input "******" at bounding box center [239, 300] width 346 height 43
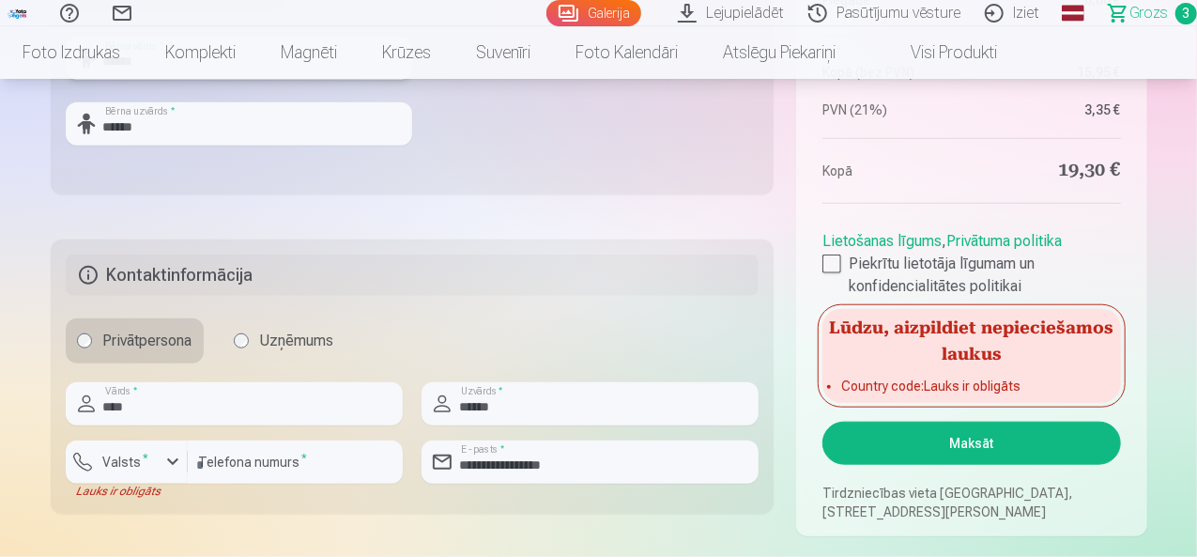
scroll to position [845, 0]
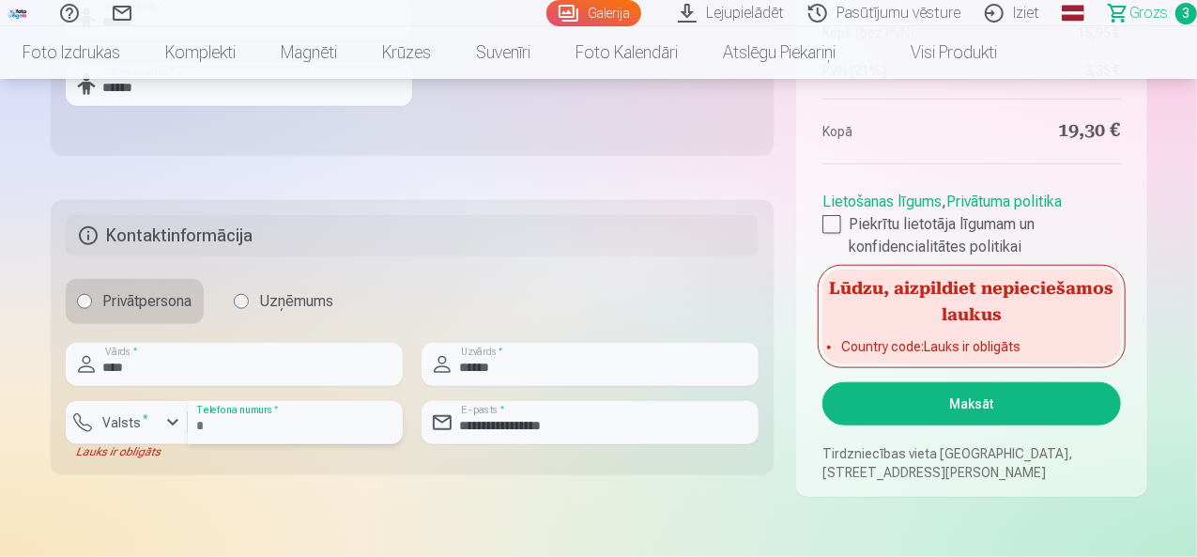
click at [248, 420] on input "********" at bounding box center [295, 422] width 215 height 43
click at [176, 424] on div "button" at bounding box center [172, 422] width 23 height 23
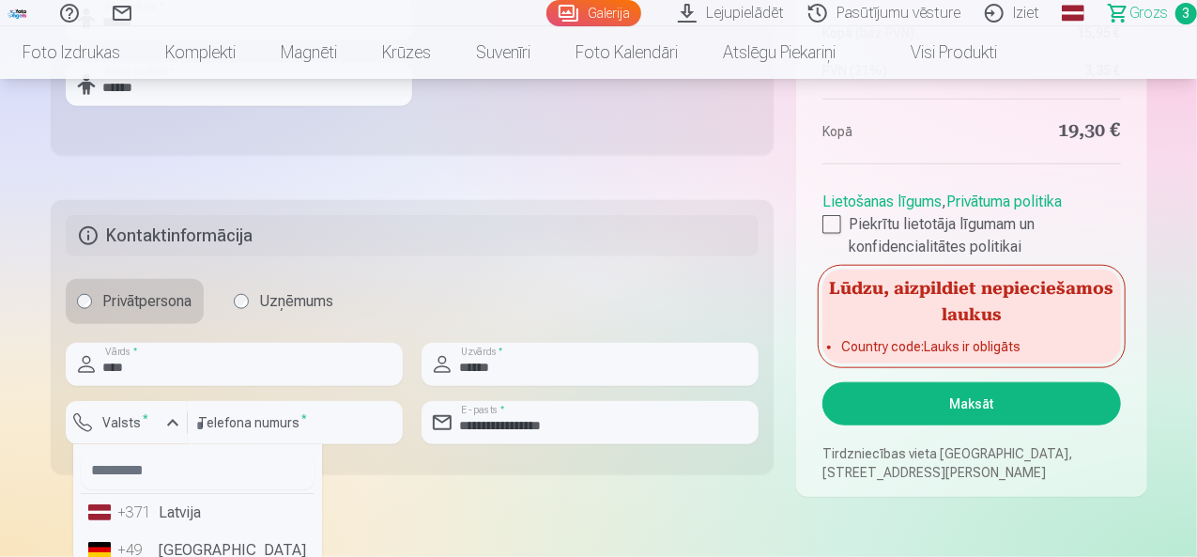
click at [179, 510] on li "+371 Latvija" at bounding box center [198, 513] width 234 height 38
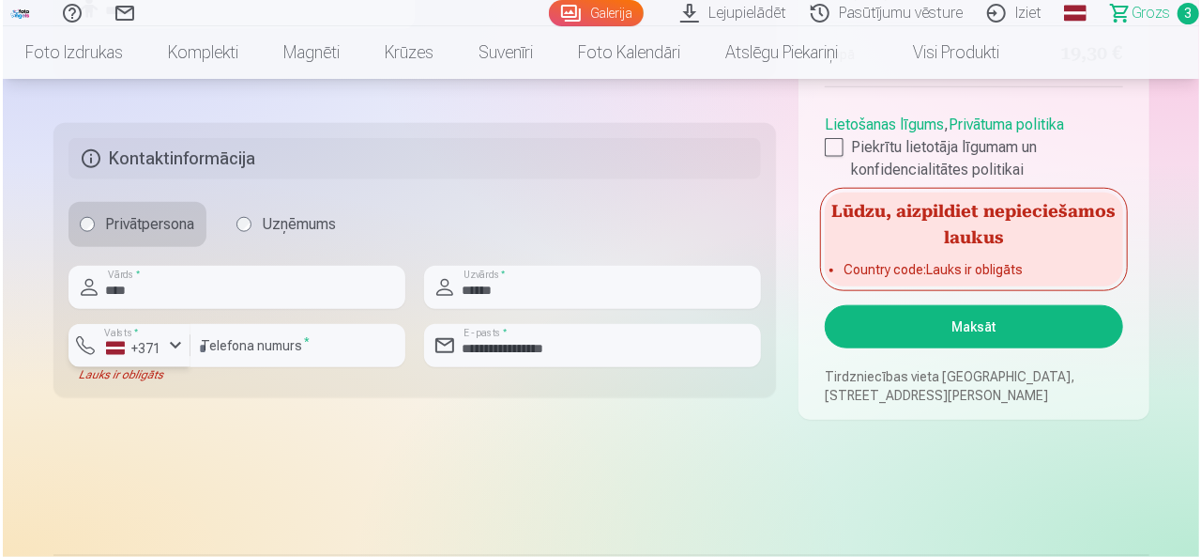
scroll to position [1032, 0]
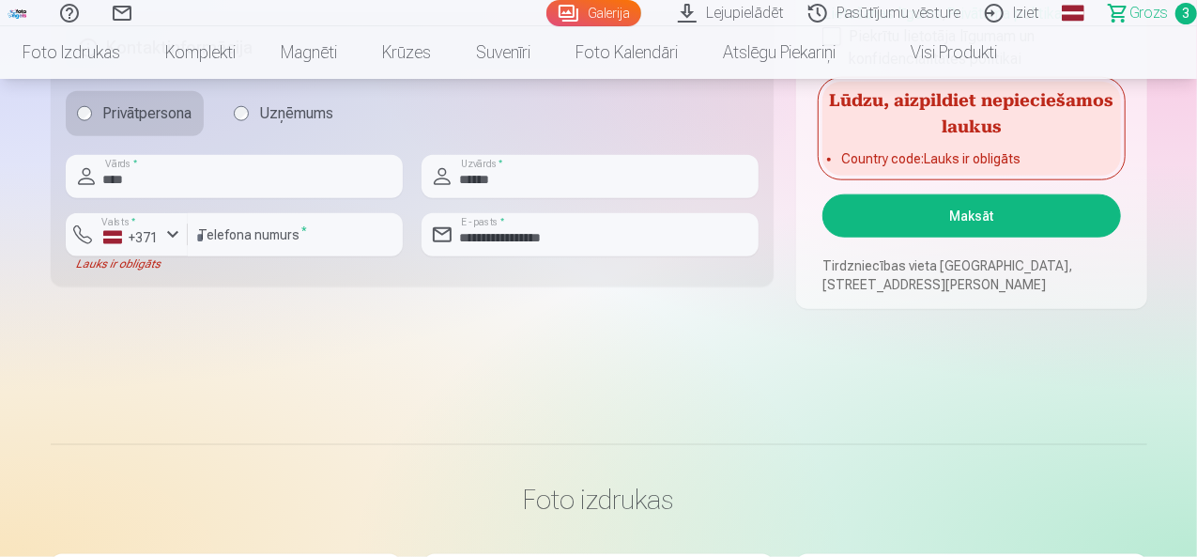
click at [983, 204] on button "Maksāt" at bounding box center [971, 215] width 298 height 43
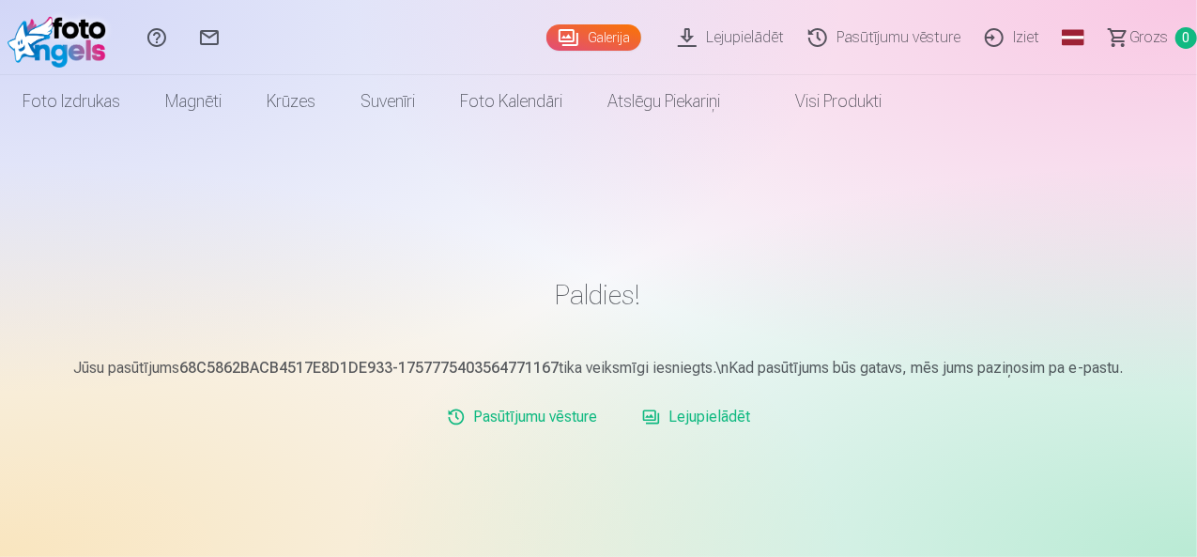
click at [1010, 38] on link "Iziet" at bounding box center [1014, 37] width 79 height 75
